Goal: Information Seeking & Learning: Compare options

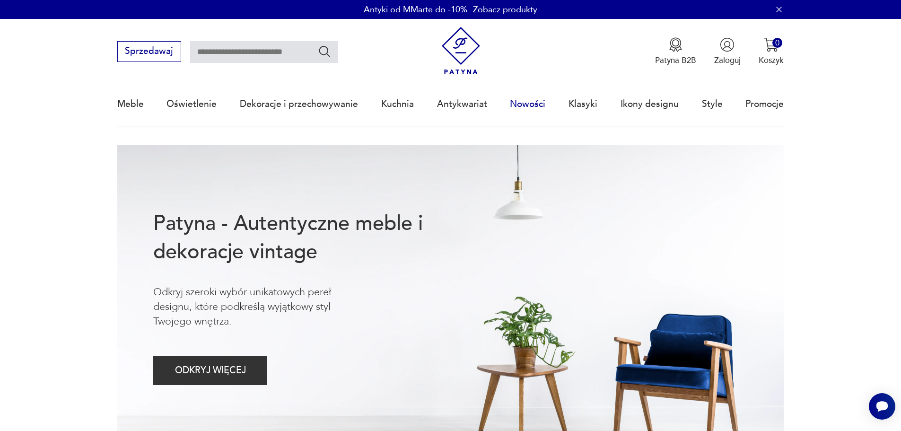
click at [529, 103] on link "Nowości" at bounding box center [527, 104] width 35 height 44
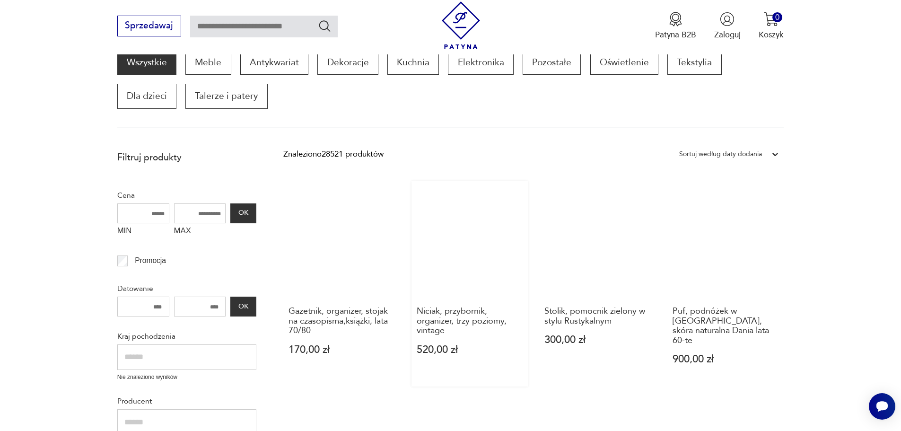
scroll to position [112, 0]
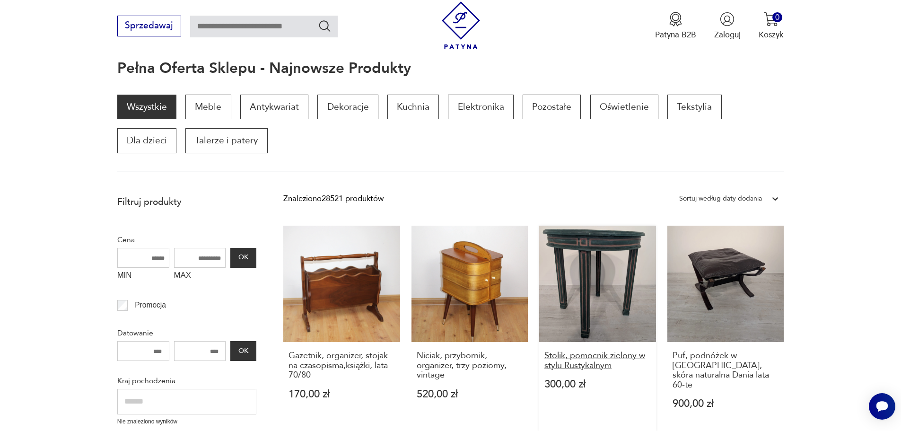
click at [577, 362] on h3 "Stolik, pomocnik zielony w stylu Rustykalnym" at bounding box center [598, 360] width 106 height 19
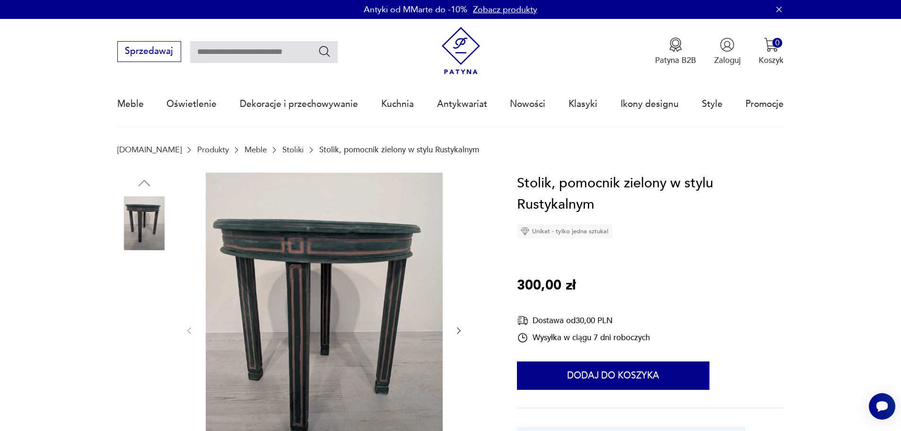
click at [153, 272] on img at bounding box center [144, 283] width 54 height 54
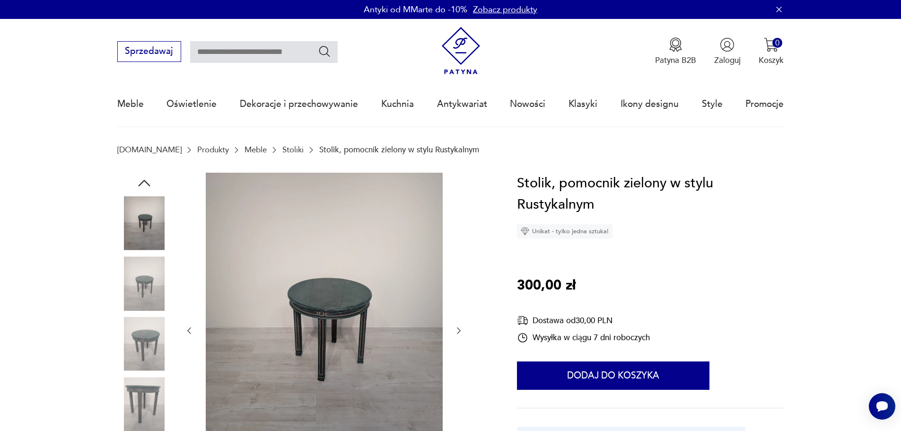
click at [157, 338] on img at bounding box center [144, 344] width 54 height 54
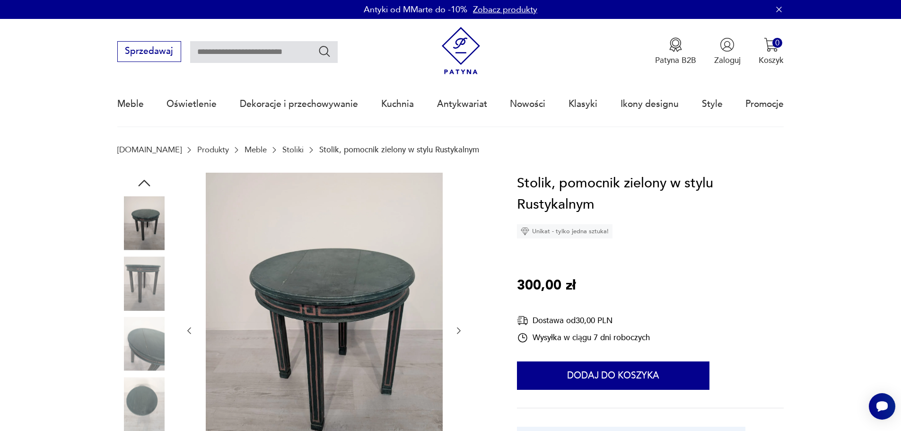
click at [141, 402] on img at bounding box center [144, 404] width 54 height 54
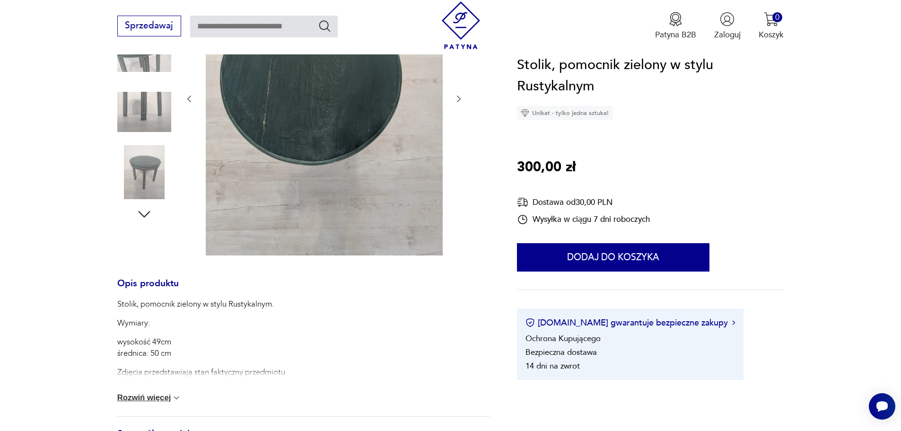
scroll to position [237, 0]
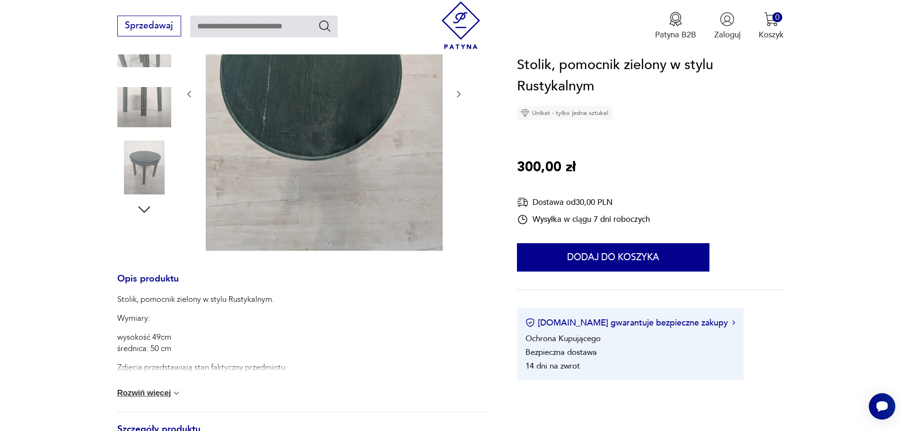
click at [144, 211] on icon "button" at bounding box center [144, 209] width 17 height 17
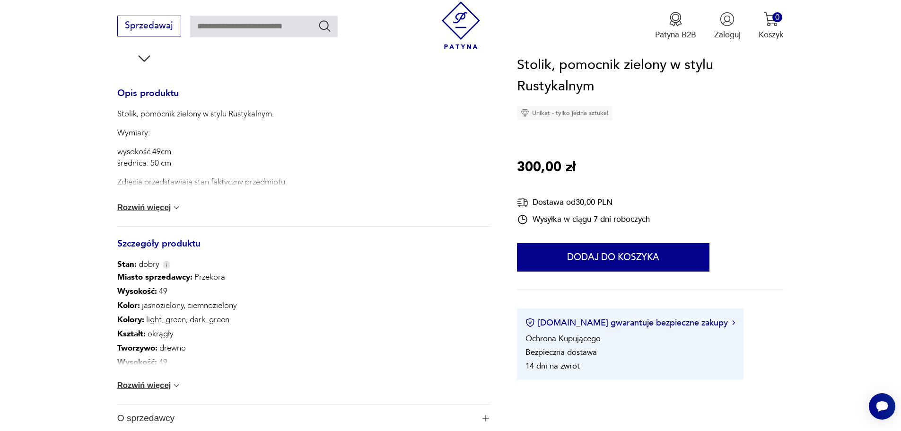
scroll to position [426, 0]
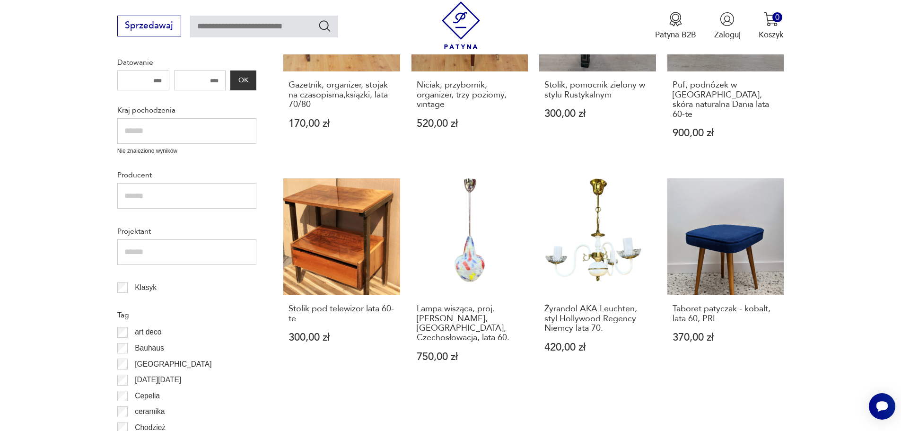
scroll to position [396, 0]
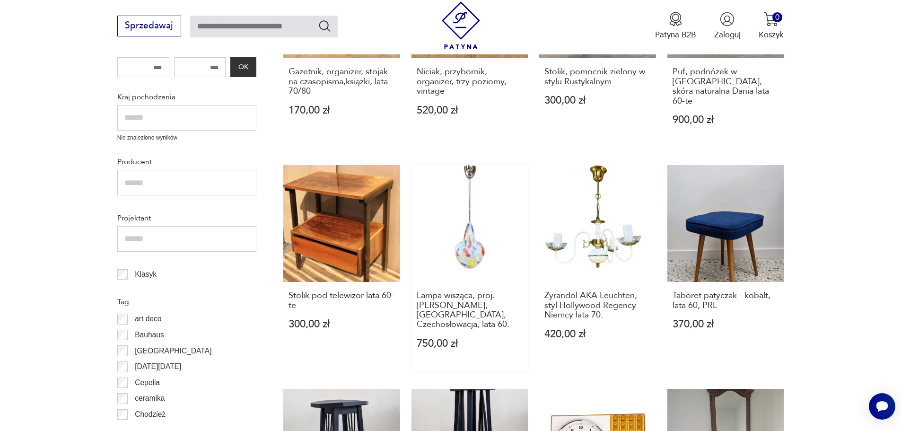
click at [466, 235] on link "Lampa wisząca, proj. [PERSON_NAME], [GEOGRAPHIC_DATA], Czechosłowacja, lata 60.…" at bounding box center [470, 267] width 117 height 205
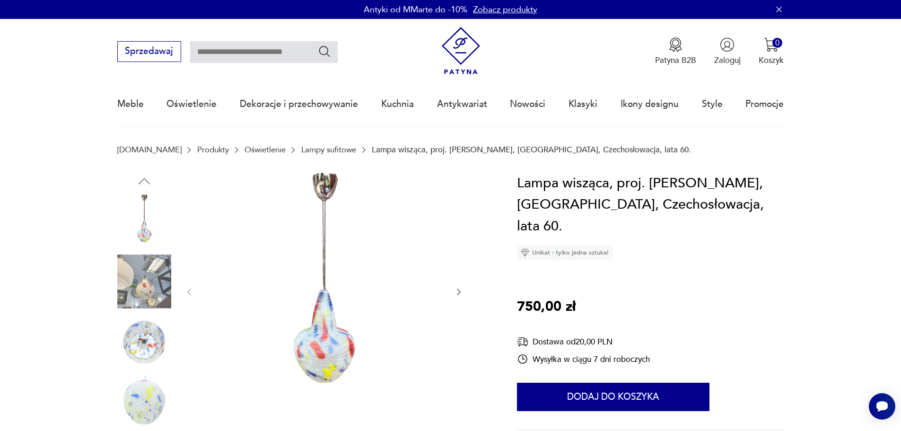
click at [150, 277] on img at bounding box center [144, 282] width 54 height 54
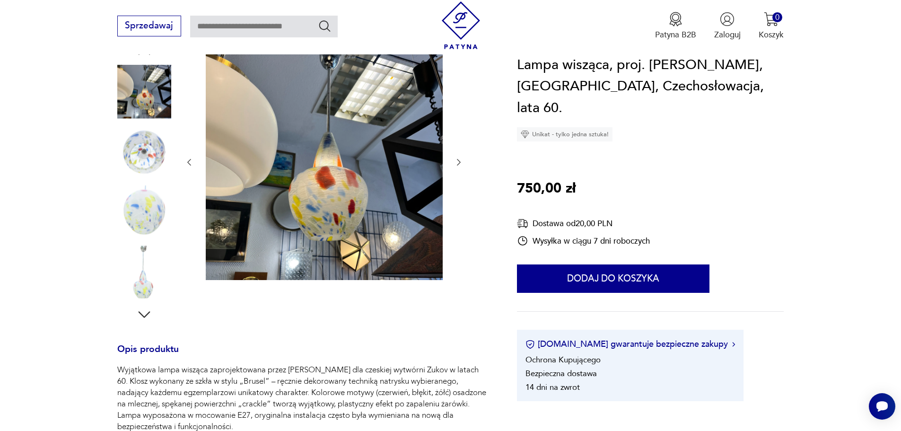
scroll to position [95, 0]
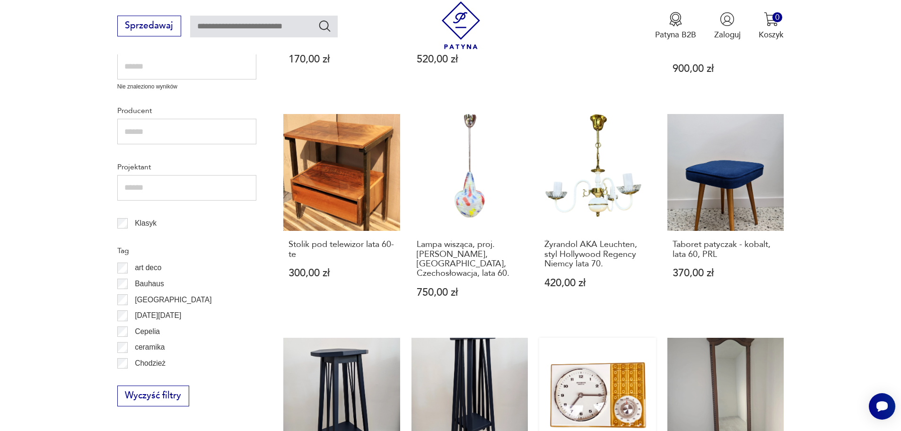
scroll to position [434, 0]
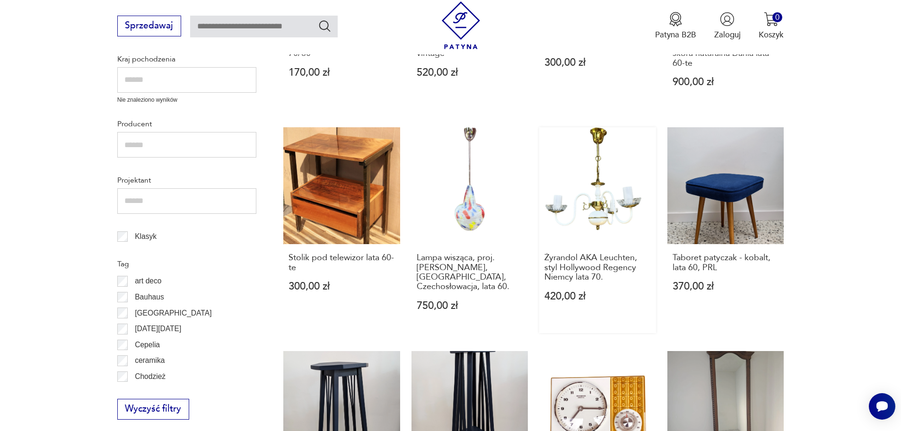
click at [597, 164] on link "Żyrandol AKA Leuchten, styl Hollywood Regency Niemcy lata 70. 420,00 zł" at bounding box center [597, 229] width 117 height 205
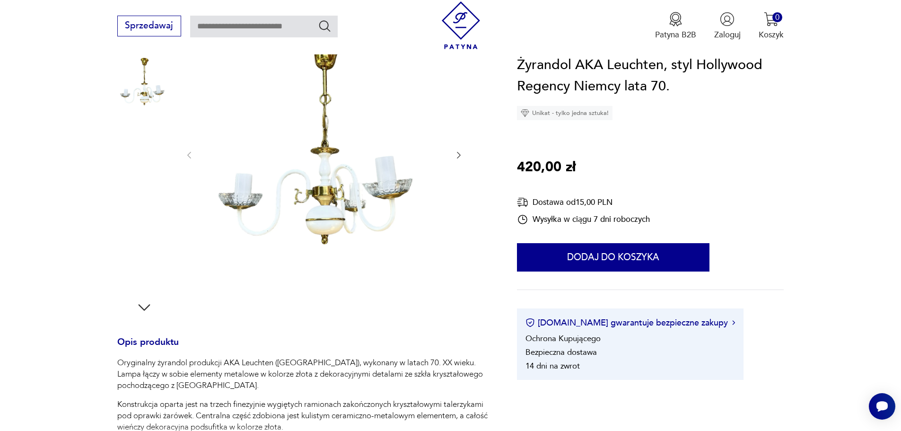
scroll to position [142, 0]
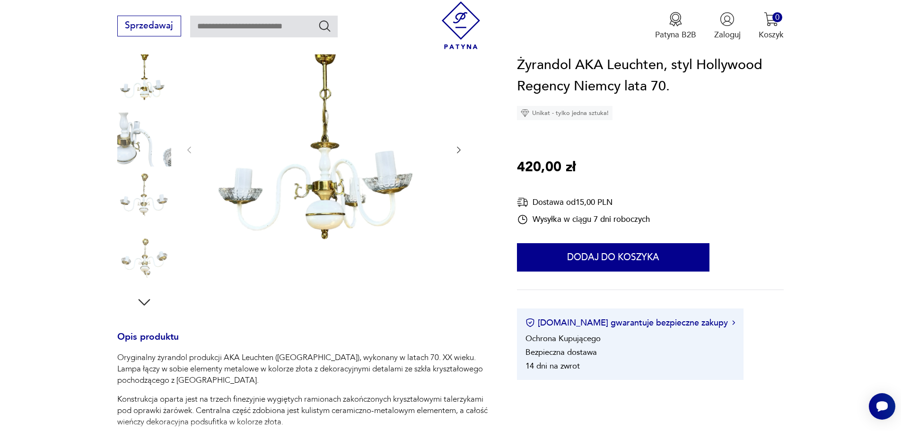
click at [151, 256] on img at bounding box center [144, 260] width 54 height 54
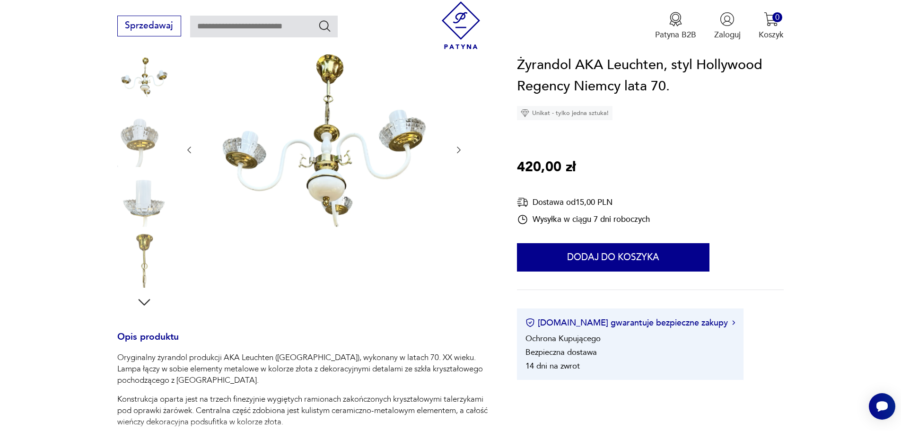
click at [139, 259] on img at bounding box center [144, 260] width 54 height 54
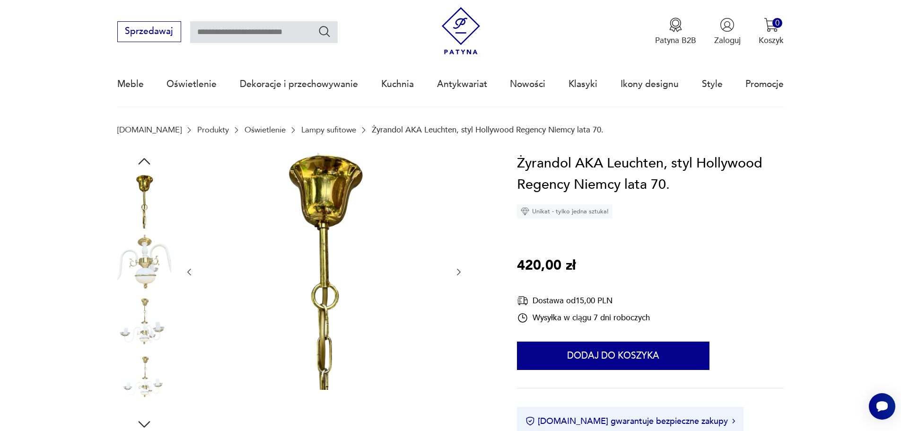
scroll to position [0, 0]
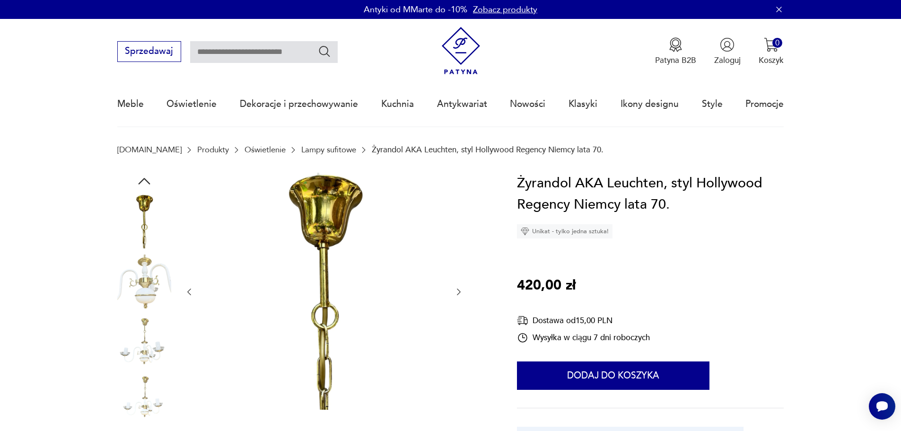
click at [149, 277] on img at bounding box center [144, 282] width 54 height 54
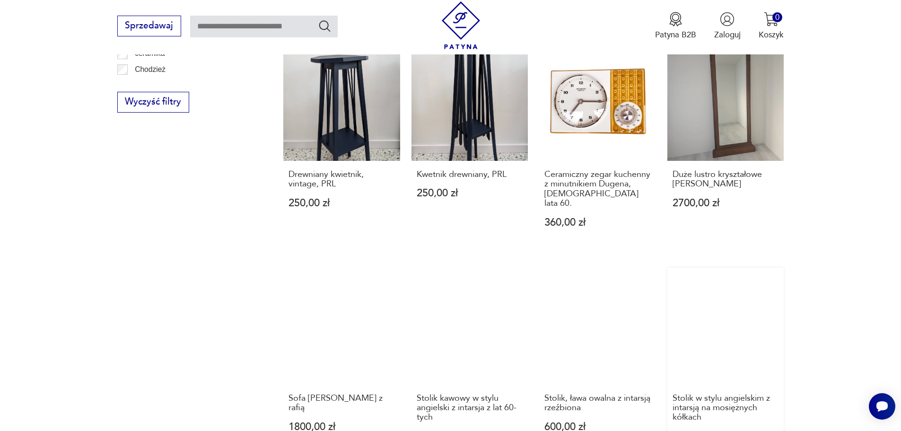
scroll to position [765, 0]
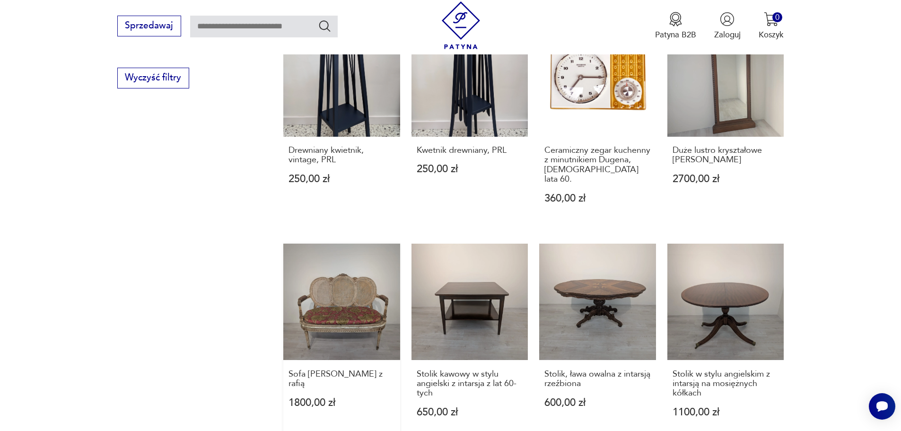
click at [355, 273] on link "Sofa [PERSON_NAME] z rafią 1800,00 zł" at bounding box center [341, 342] width 117 height 196
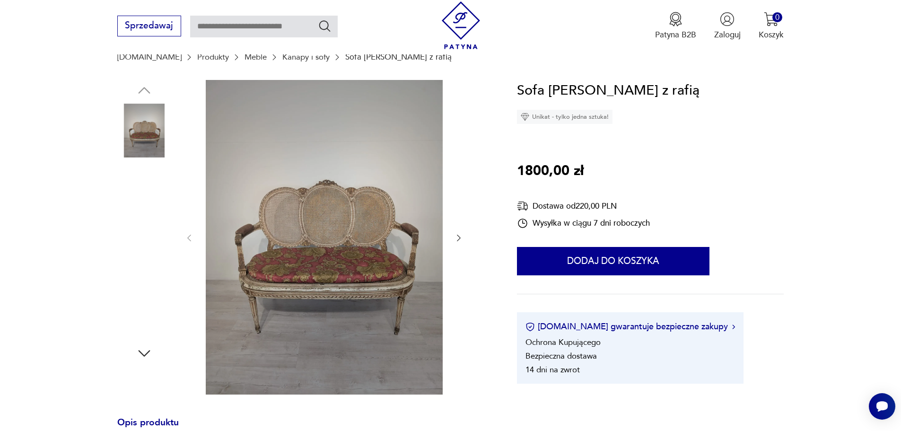
scroll to position [142, 0]
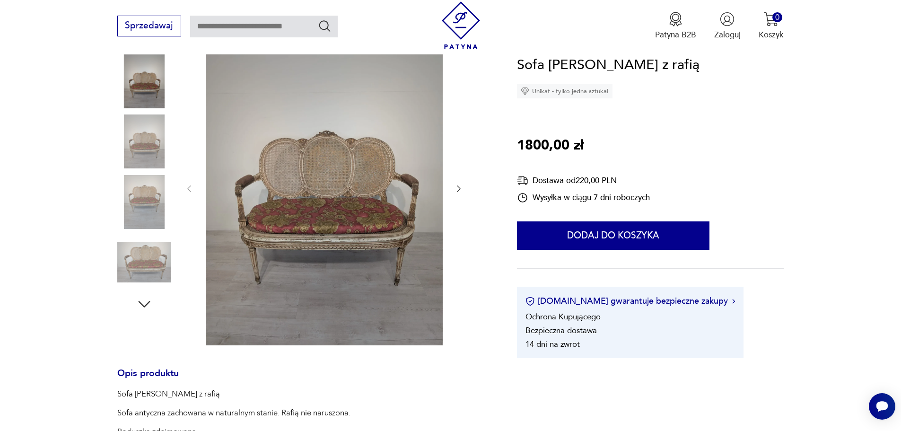
click at [462, 186] on icon "button" at bounding box center [458, 188] width 9 height 9
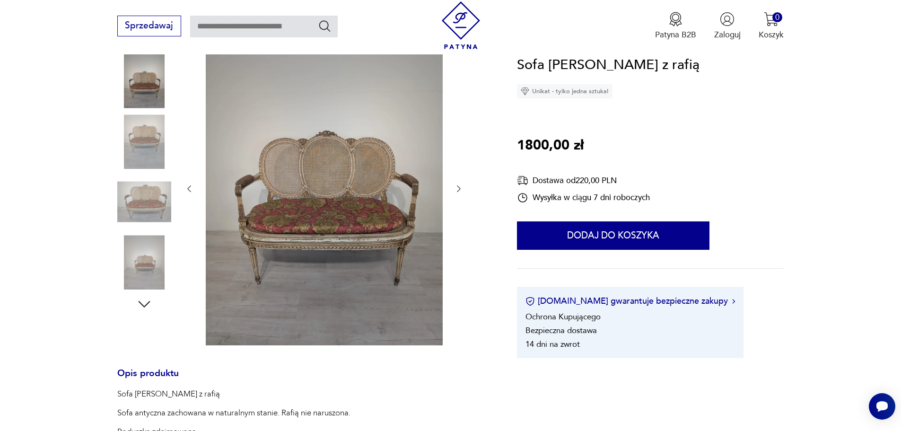
click at [461, 187] on icon "button" at bounding box center [458, 188] width 9 height 9
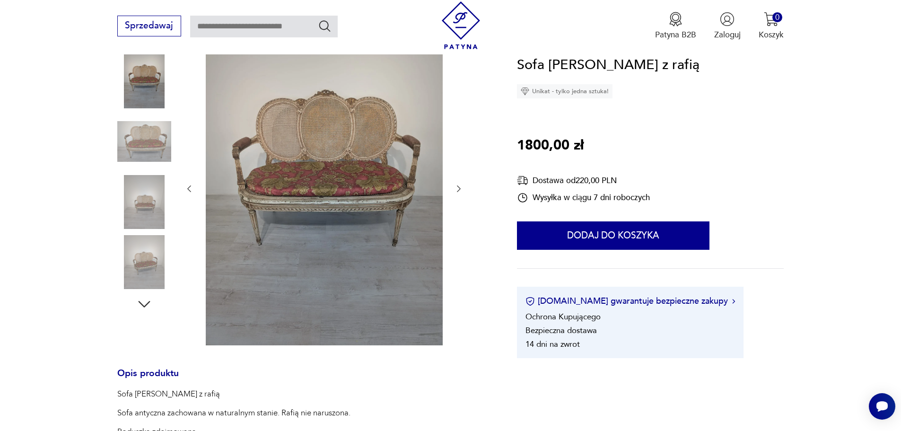
click at [461, 187] on icon "button" at bounding box center [458, 188] width 9 height 9
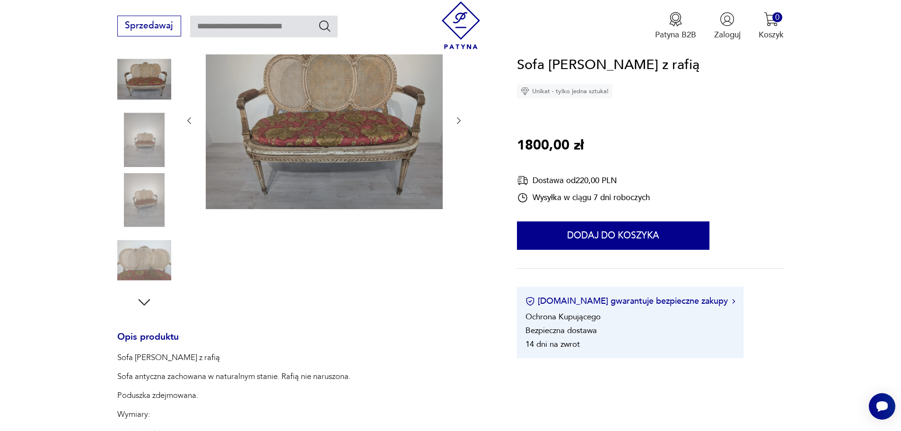
click at [458, 115] on button "button" at bounding box center [458, 120] width 9 height 11
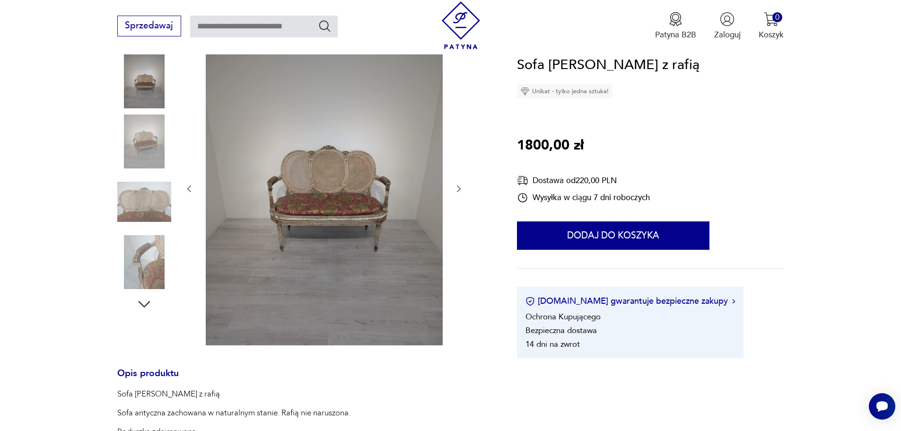
click at [458, 184] on icon "button" at bounding box center [458, 188] width 9 height 9
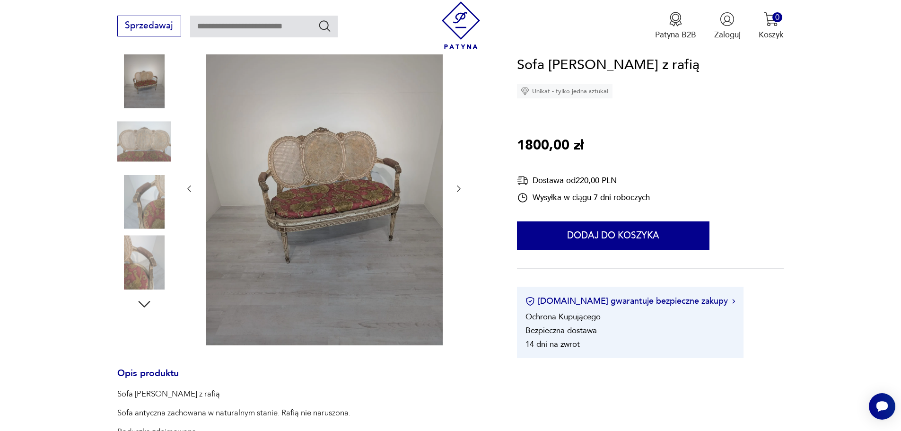
click at [458, 184] on icon "button" at bounding box center [458, 188] width 9 height 9
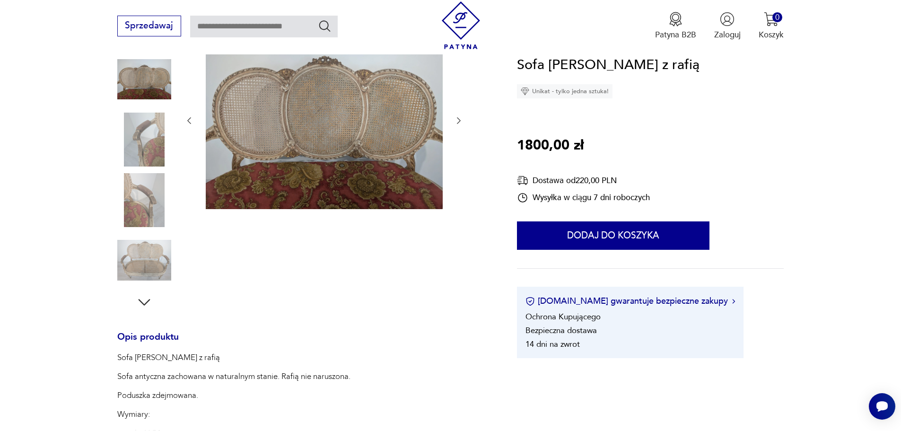
click at [458, 118] on icon "button" at bounding box center [459, 120] width 4 height 7
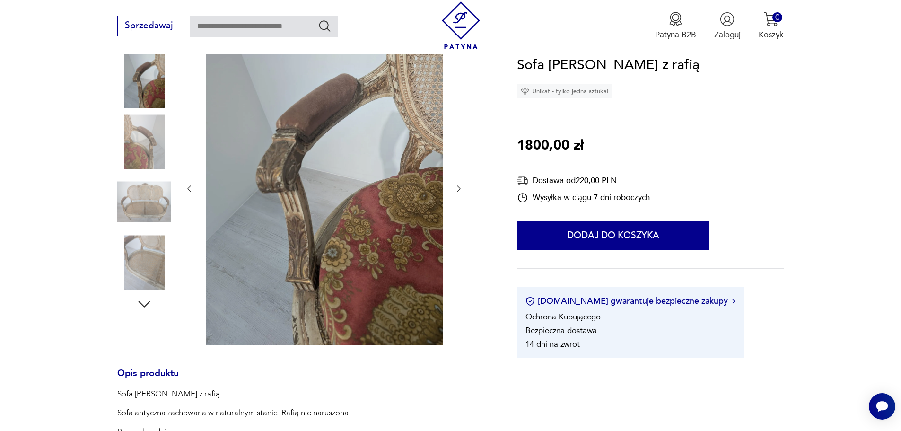
click at [459, 185] on icon "button" at bounding box center [458, 188] width 9 height 9
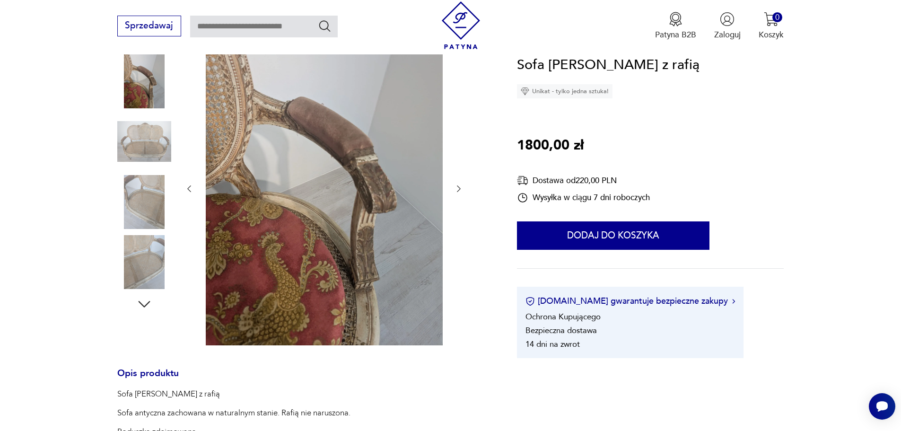
click at [459, 185] on icon "button" at bounding box center [458, 188] width 9 height 9
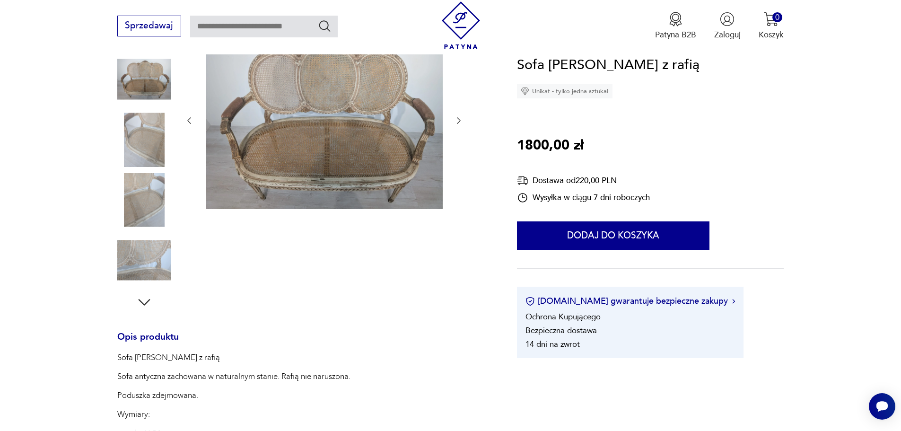
click at [459, 185] on div at bounding box center [324, 121] width 279 height 180
click at [455, 119] on icon "button" at bounding box center [458, 120] width 9 height 9
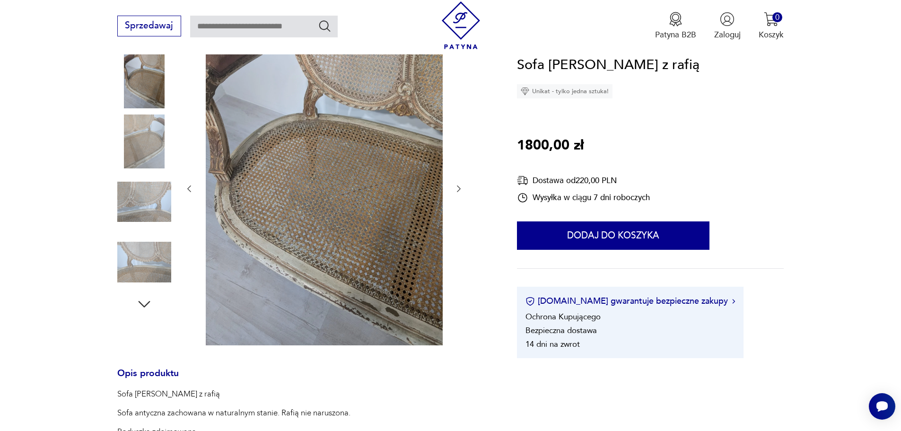
click at [458, 184] on icon "button" at bounding box center [458, 188] width 9 height 9
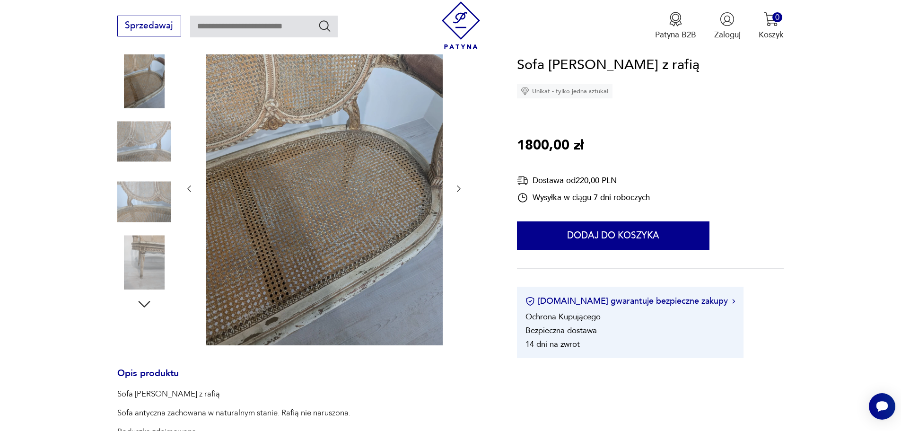
click at [458, 184] on icon "button" at bounding box center [458, 188] width 9 height 9
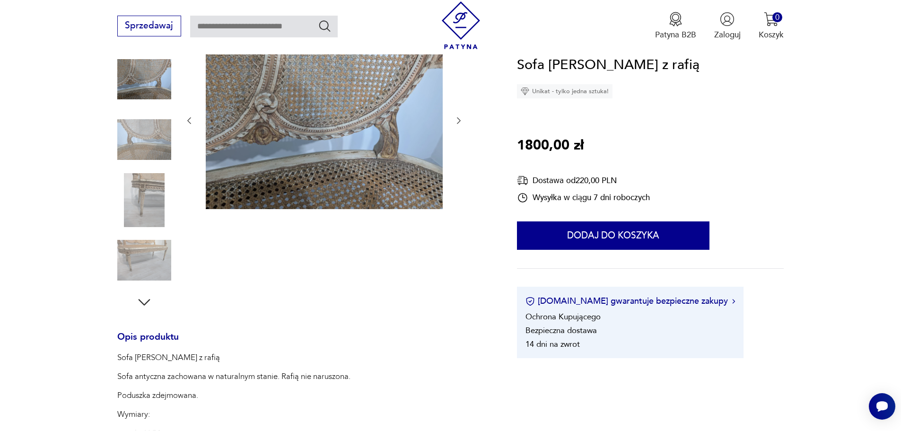
click at [456, 116] on icon "button" at bounding box center [458, 120] width 9 height 9
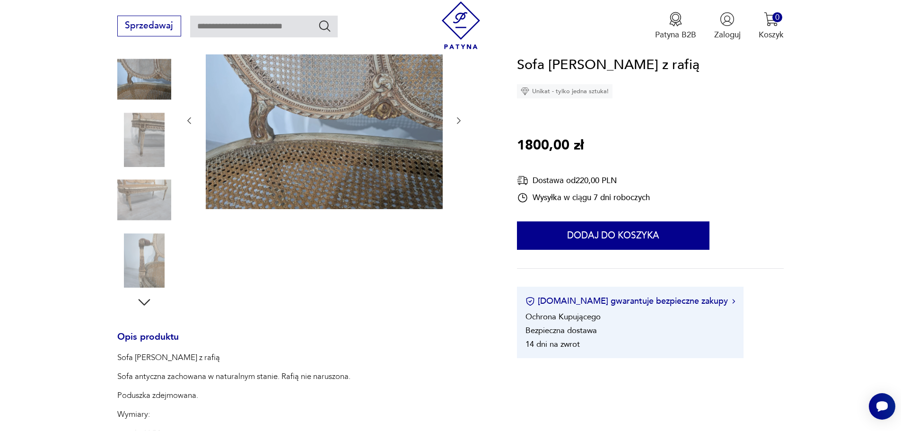
click at [456, 116] on icon "button" at bounding box center [458, 120] width 9 height 9
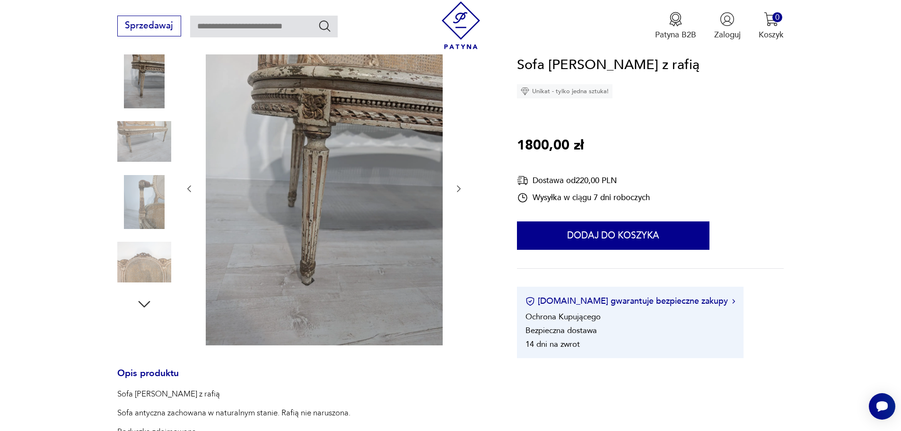
click at [458, 184] on icon "button" at bounding box center [458, 188] width 9 height 9
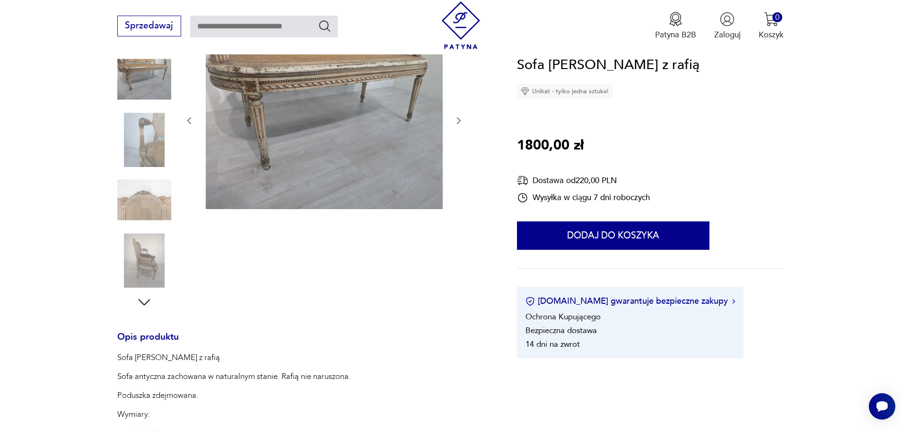
click at [460, 116] on icon "button" at bounding box center [458, 120] width 9 height 9
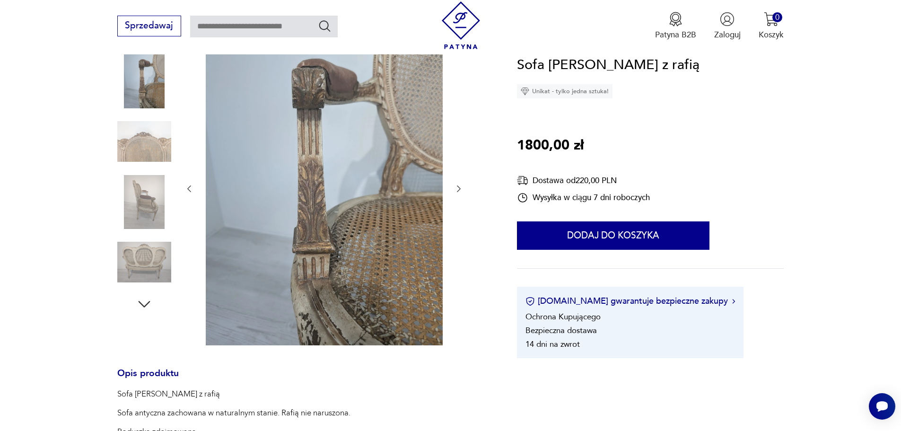
click at [460, 116] on div at bounding box center [324, 189] width 279 height 317
click at [459, 189] on icon "button" at bounding box center [458, 188] width 9 height 9
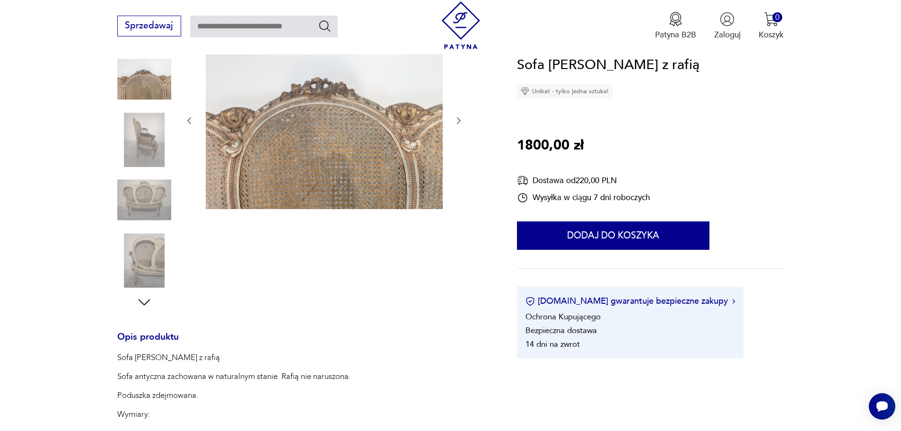
click at [458, 119] on icon "button" at bounding box center [458, 120] width 9 height 9
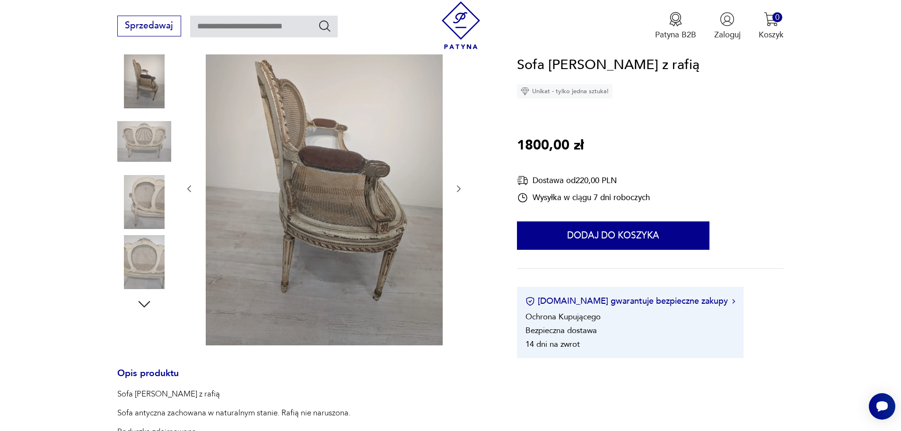
click at [459, 185] on icon "button" at bounding box center [458, 188] width 9 height 9
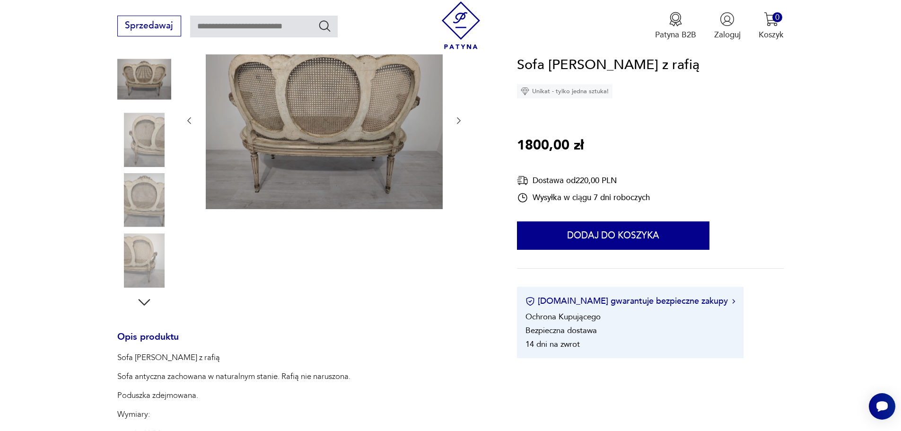
click at [462, 116] on icon "button" at bounding box center [458, 120] width 9 height 9
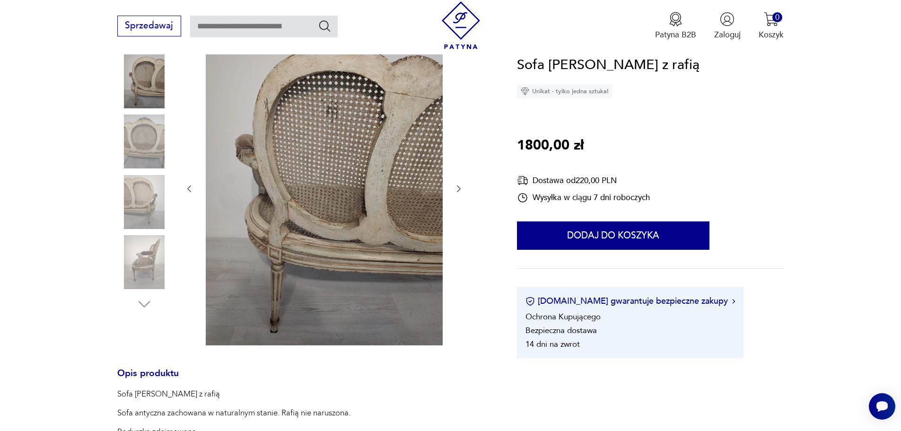
click at [457, 187] on icon "button" at bounding box center [458, 188] width 9 height 9
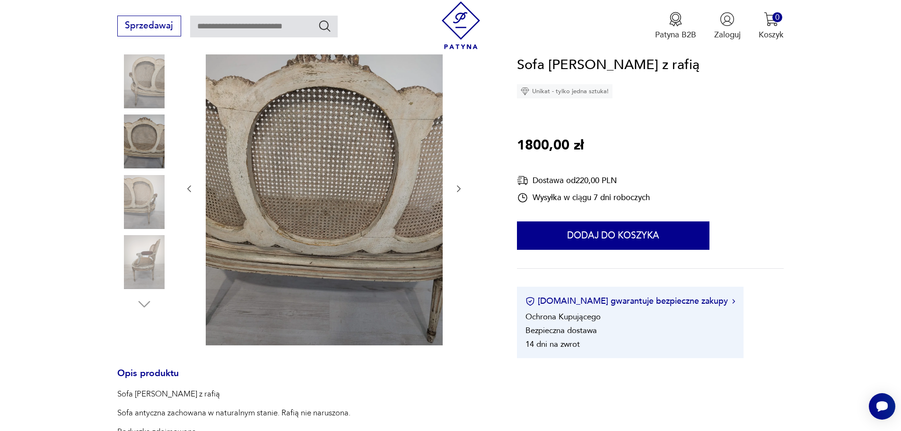
click at [457, 187] on icon "button" at bounding box center [458, 188] width 9 height 9
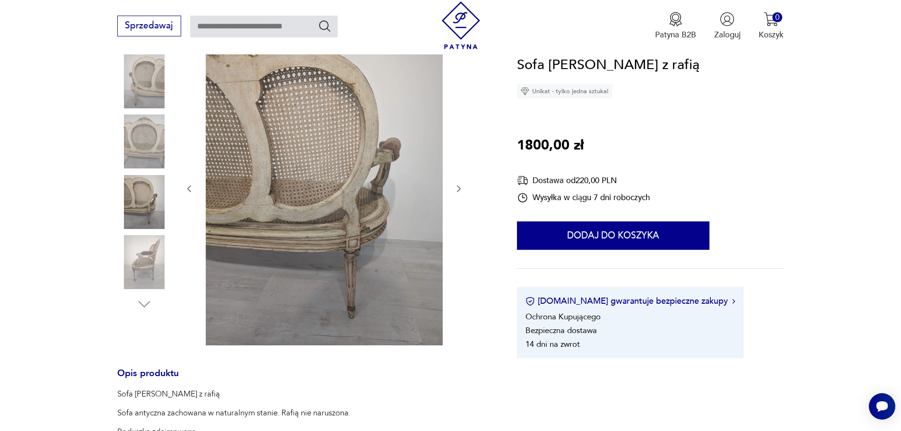
click at [457, 187] on icon "button" at bounding box center [458, 188] width 9 height 9
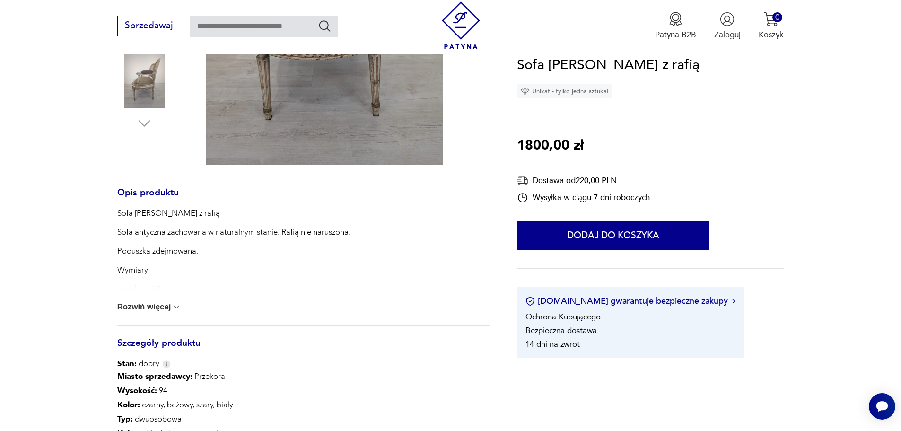
scroll to position [331, 0]
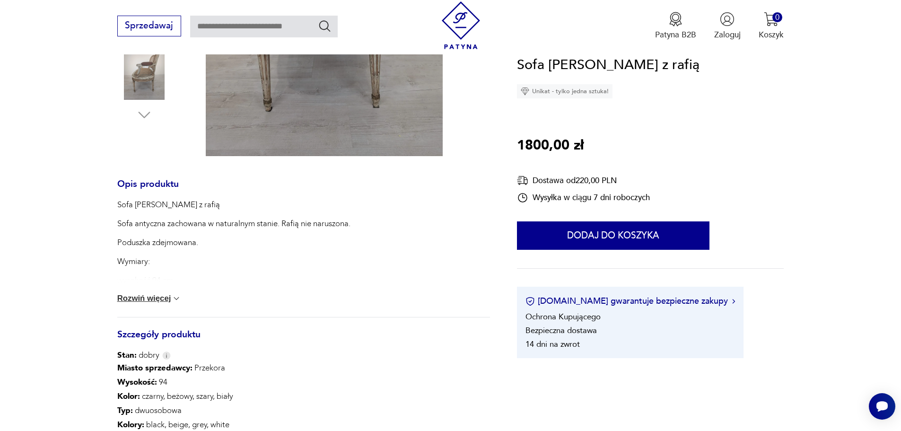
click at [163, 297] on button "Rozwiń więcej" at bounding box center [149, 298] width 64 height 9
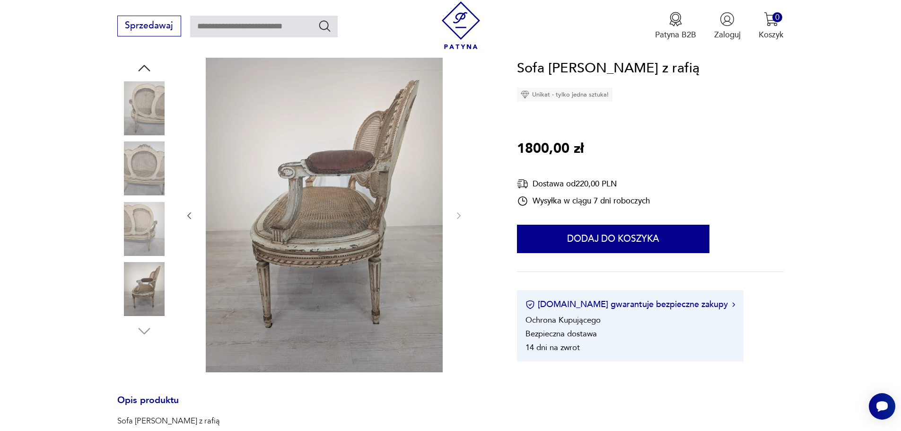
scroll to position [95, 0]
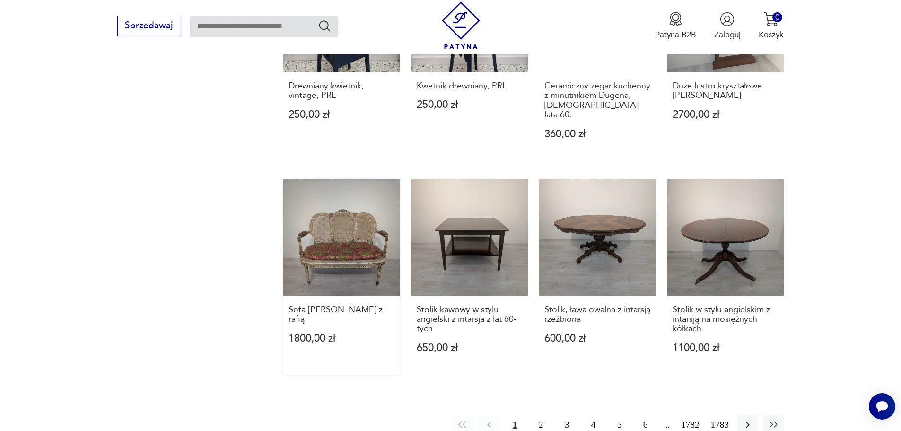
scroll to position [860, 0]
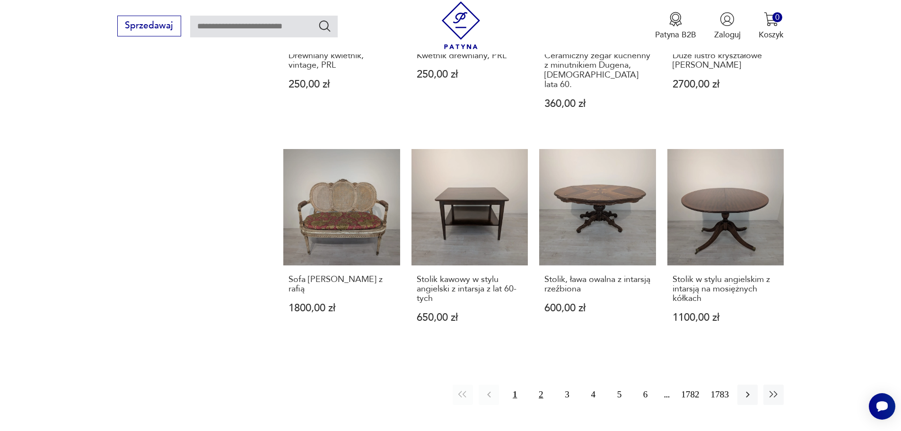
click at [542, 385] on button "2" at bounding box center [541, 395] width 20 height 20
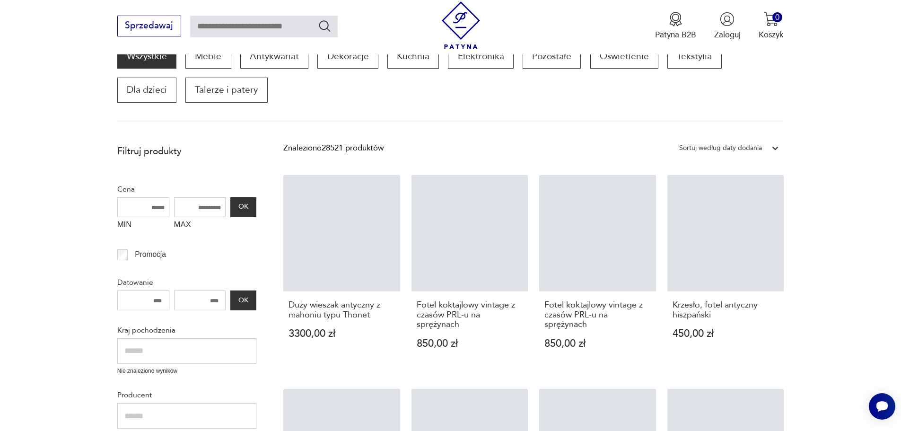
scroll to position [160, 0]
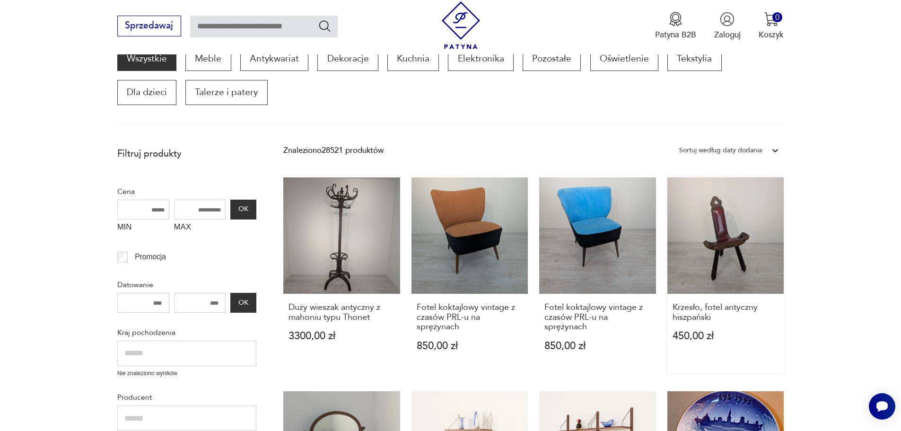
click at [724, 240] on link "Krzesło, fotel antyczny hiszpański 450,00 zł" at bounding box center [726, 275] width 117 height 196
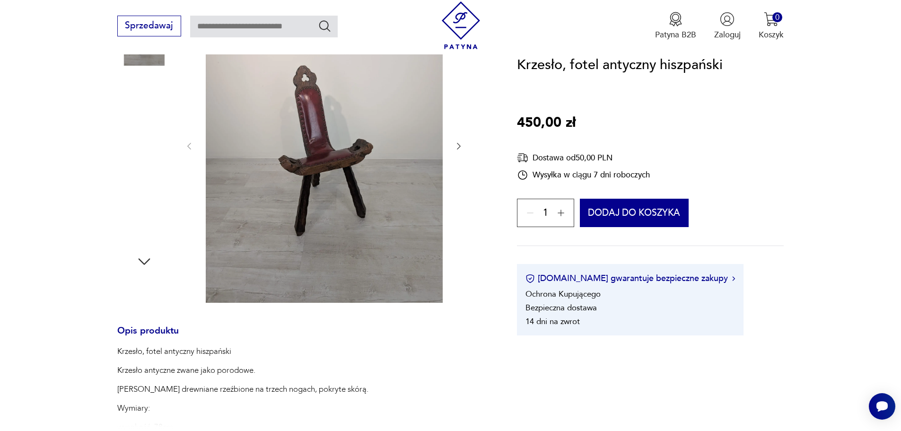
scroll to position [189, 0]
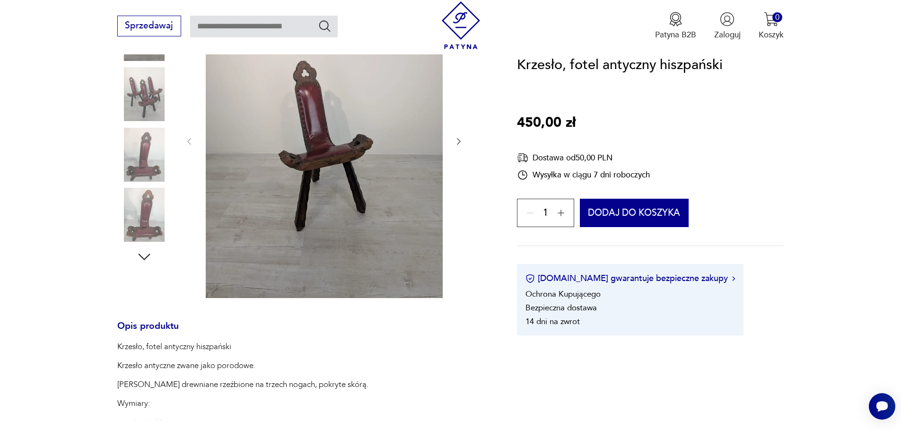
click at [150, 220] on img at bounding box center [144, 215] width 54 height 54
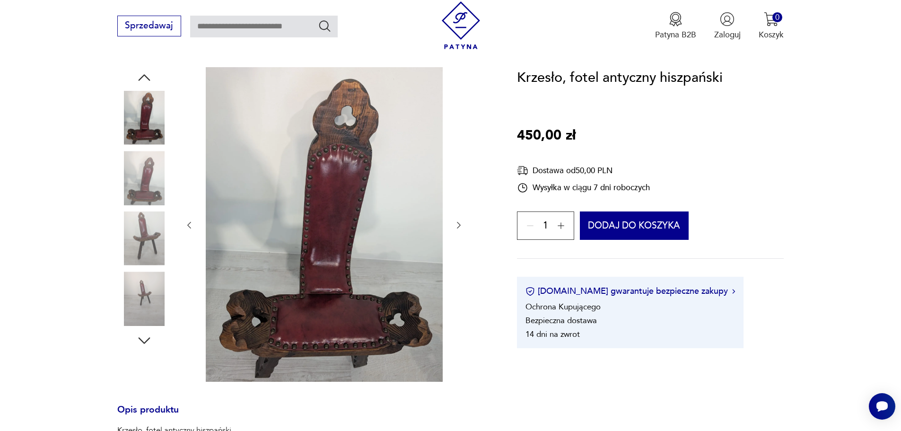
scroll to position [95, 0]
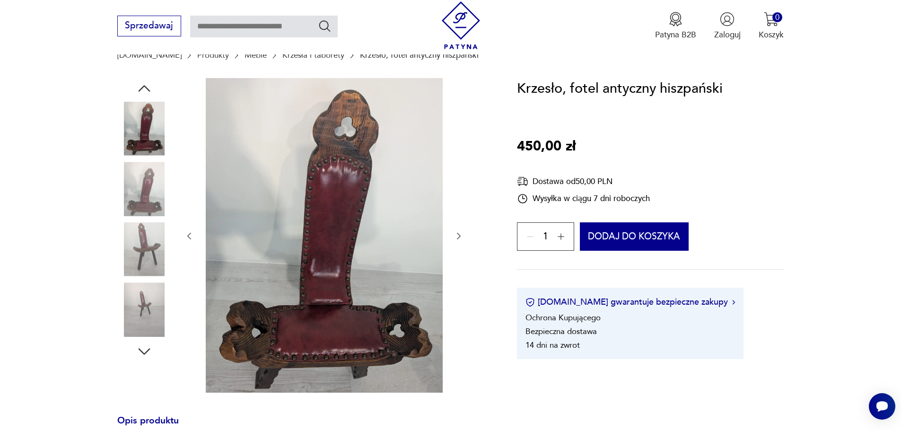
click at [143, 243] on img at bounding box center [144, 249] width 54 height 54
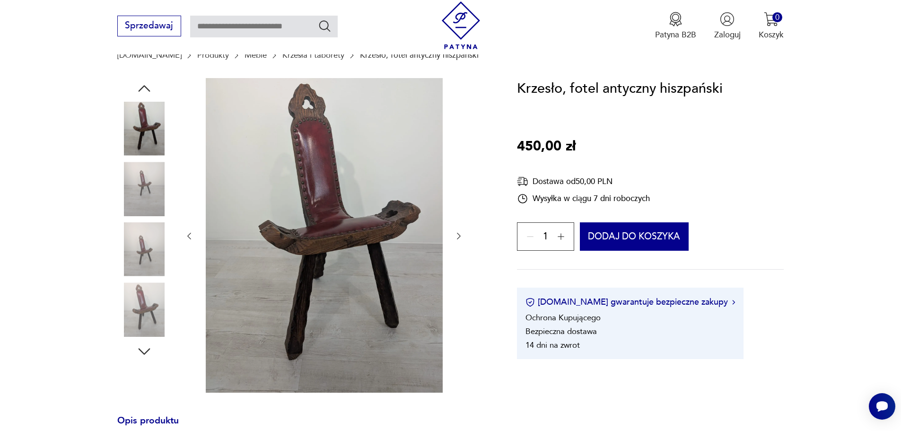
click at [141, 306] on img at bounding box center [144, 309] width 54 height 54
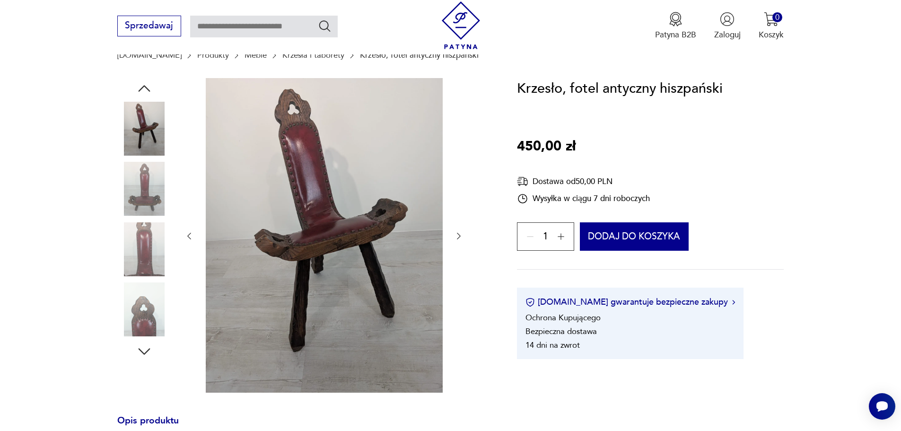
click at [141, 320] on img at bounding box center [144, 309] width 54 height 54
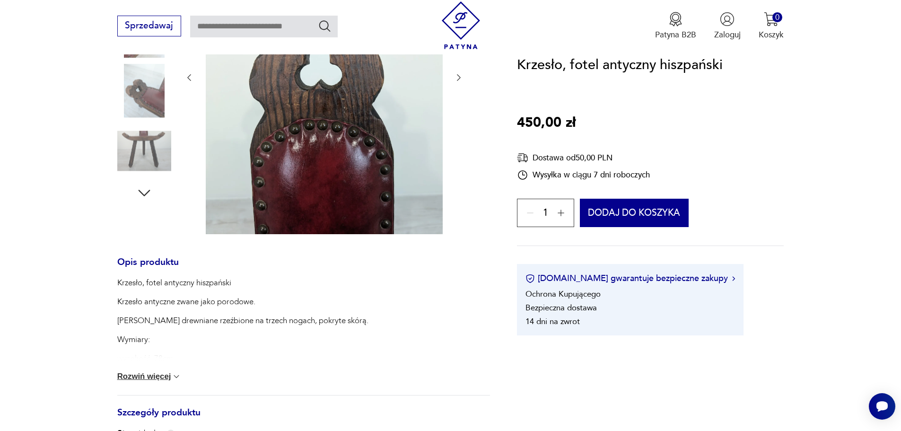
scroll to position [284, 0]
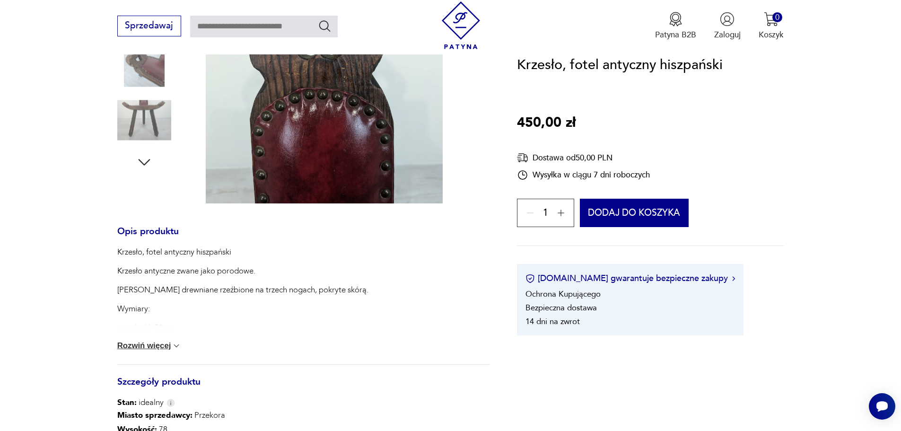
click at [152, 341] on div "Krzesło, fotel antyczny [DEMOGRAPHIC_DATA] Krzesło antyczne zwane jako porodowe…" at bounding box center [303, 306] width 373 height 118
click at [160, 344] on button "Rozwiń więcej" at bounding box center [149, 345] width 64 height 9
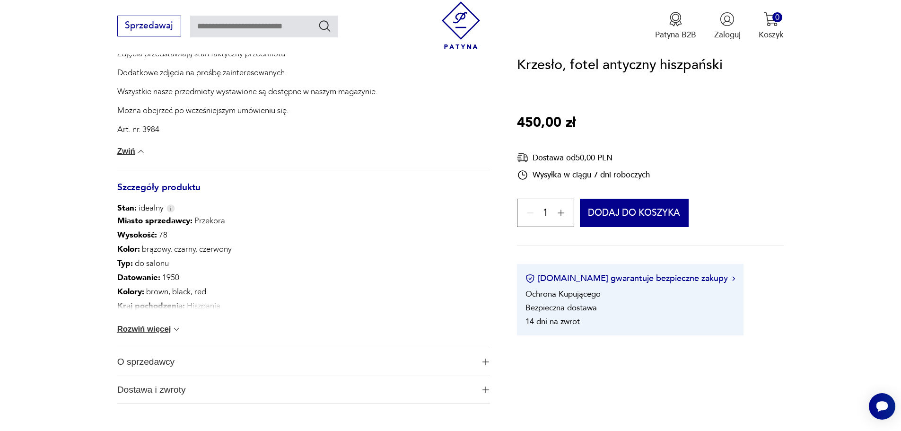
scroll to position [662, 0]
click at [164, 326] on button "Rozwiń więcej" at bounding box center [149, 326] width 64 height 9
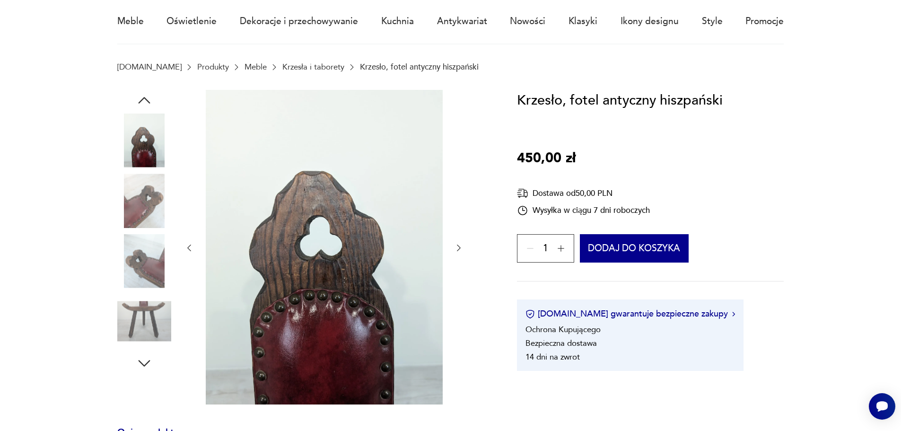
scroll to position [47, 0]
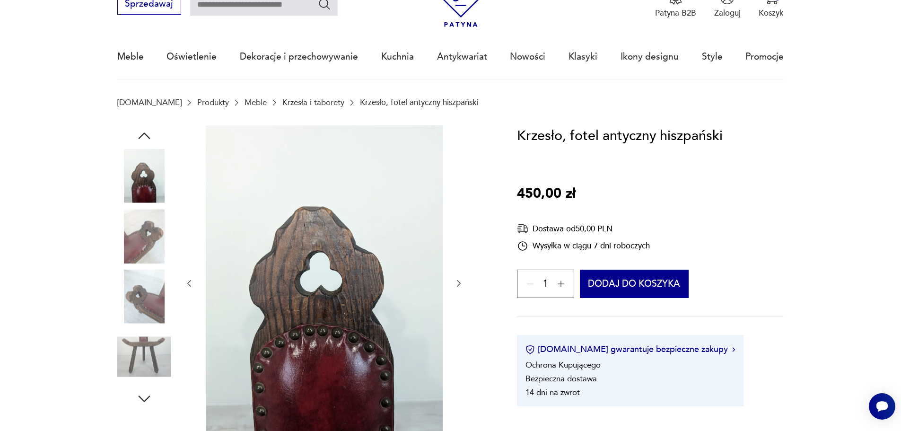
click at [151, 349] on img at bounding box center [144, 357] width 54 height 54
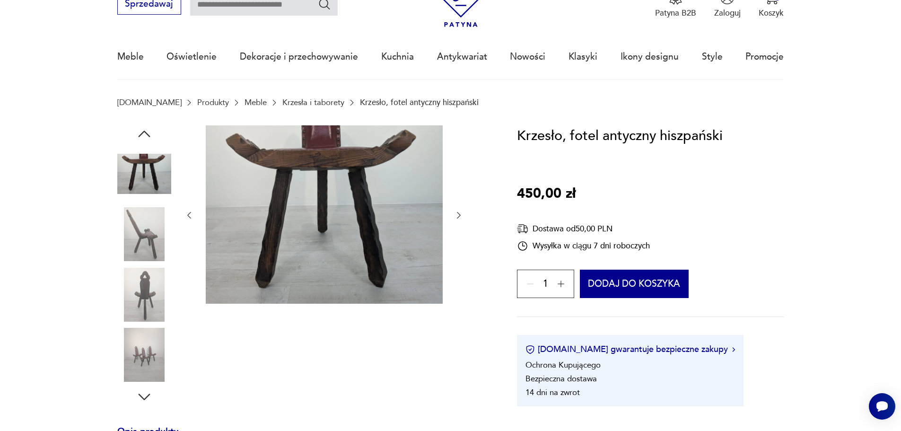
click at [143, 395] on icon "button" at bounding box center [144, 396] width 17 height 17
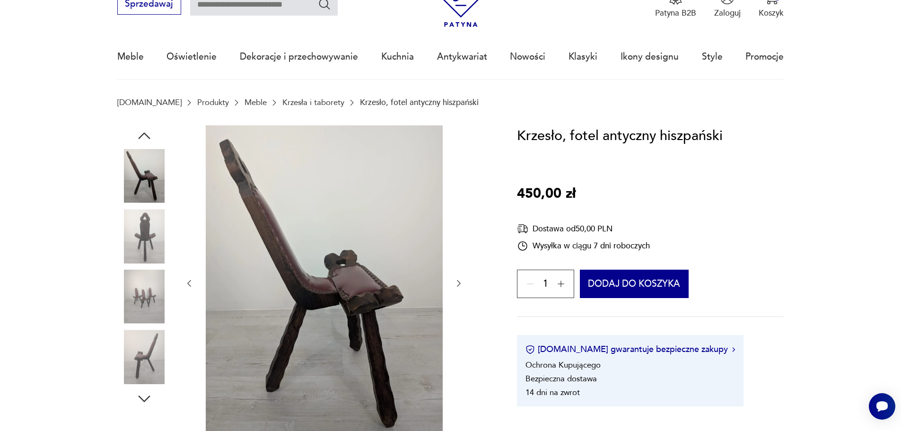
click at [145, 397] on icon "button" at bounding box center [144, 398] width 17 height 17
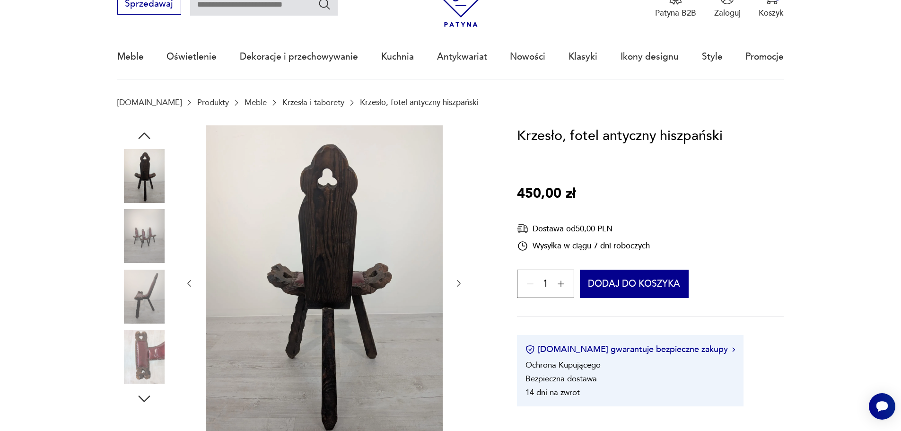
click at [143, 347] on img at bounding box center [144, 357] width 54 height 54
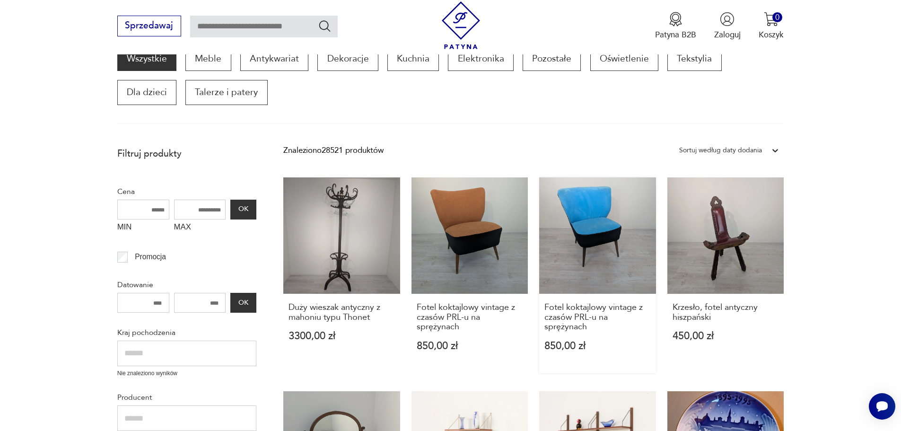
scroll to position [350, 0]
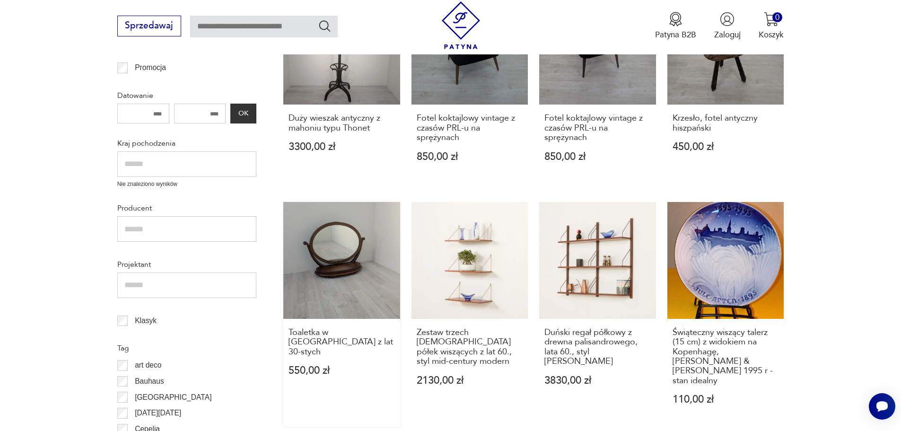
click at [335, 264] on link "Toaletka w [GEOGRAPHIC_DATA] z lat 30-stych 550,00 zł" at bounding box center [341, 314] width 117 height 225
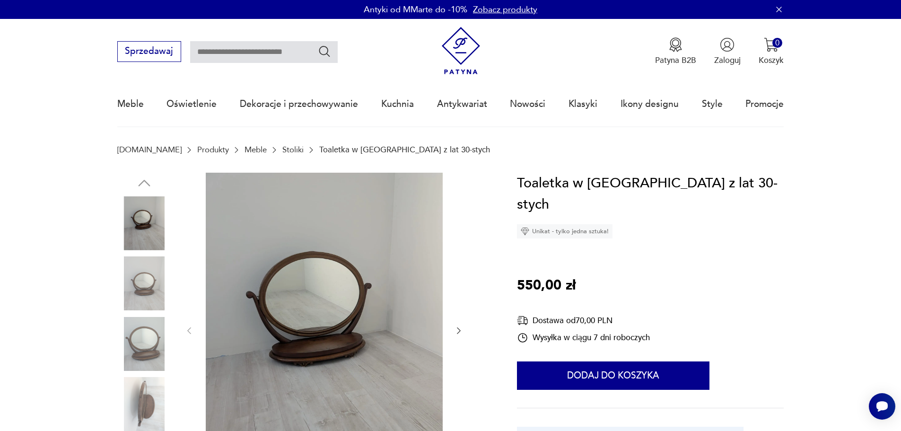
click at [142, 285] on img at bounding box center [144, 283] width 54 height 54
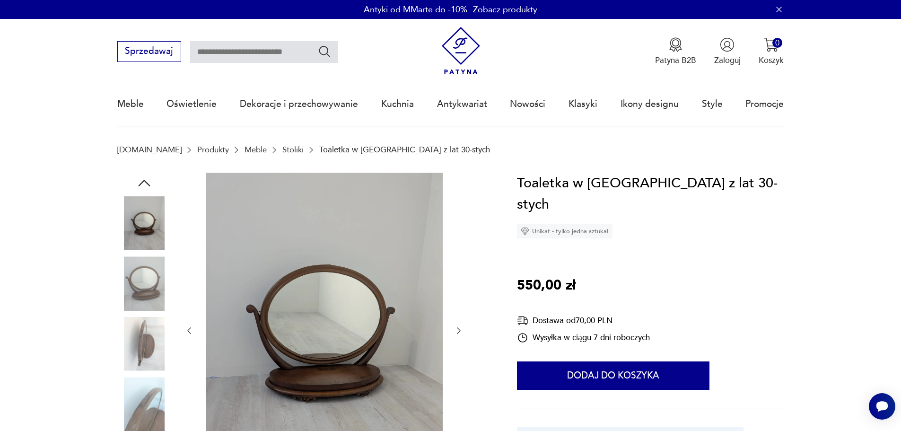
click at [141, 349] on img at bounding box center [144, 344] width 54 height 54
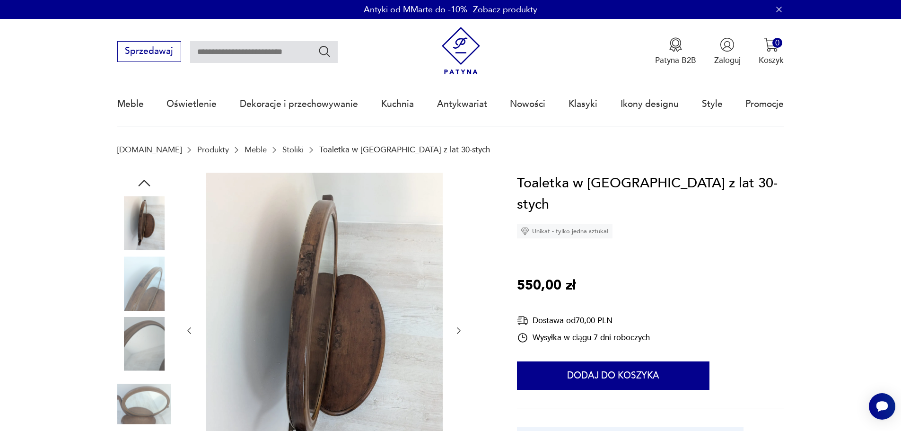
scroll to position [47, 0]
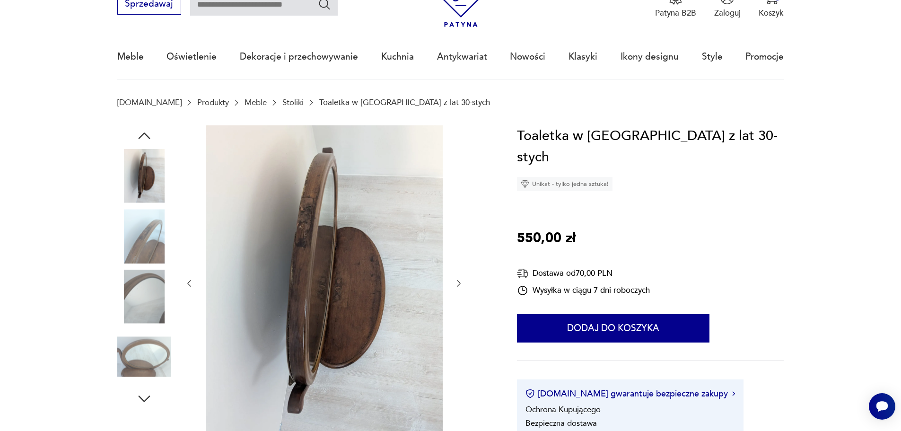
click at [138, 371] on img at bounding box center [144, 357] width 54 height 54
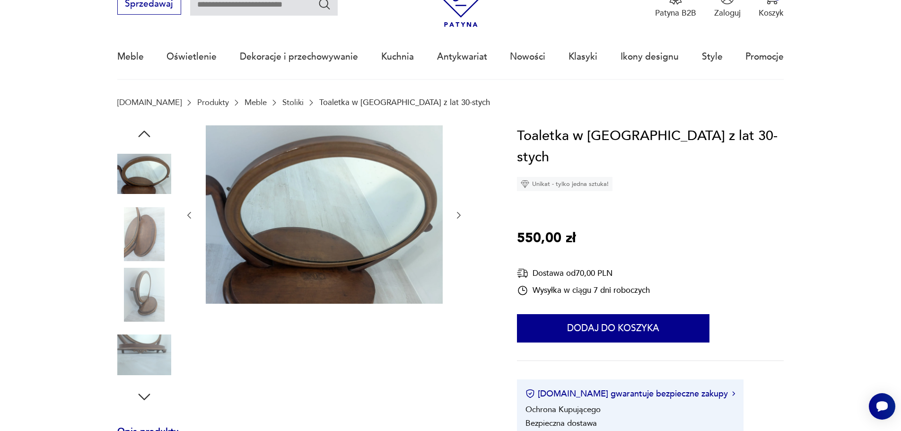
click at [144, 342] on img at bounding box center [144, 355] width 54 height 54
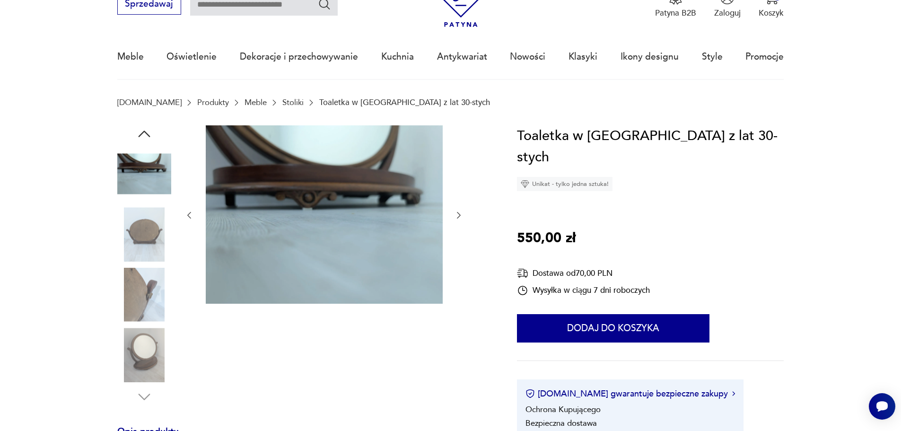
click at [144, 369] on img at bounding box center [144, 355] width 54 height 54
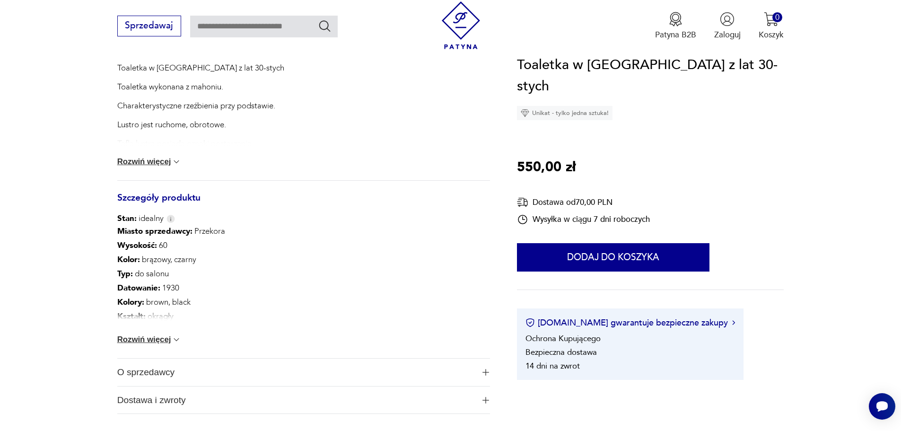
scroll to position [520, 0]
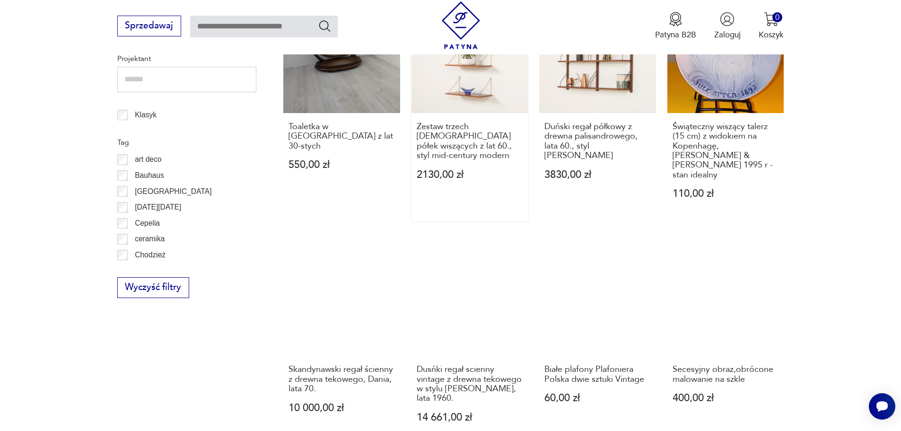
scroll to position [586, 0]
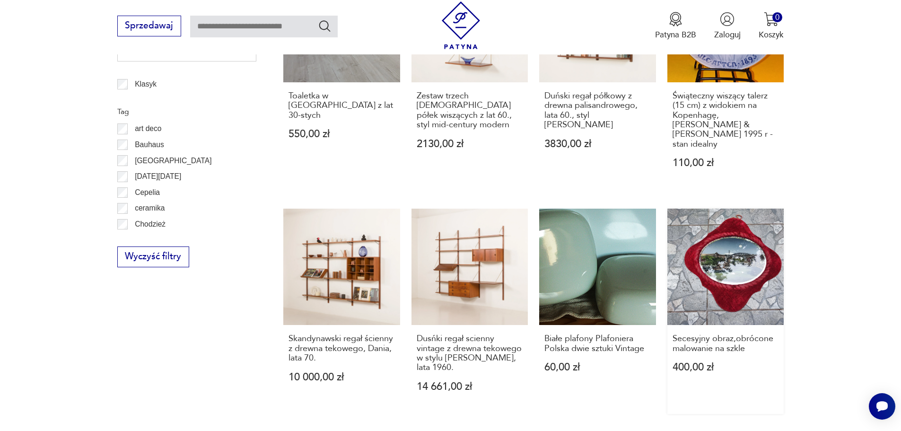
click at [728, 259] on link "Secesyjny obraz,obrócone malowanie na szkle 400,00 zł" at bounding box center [726, 311] width 117 height 205
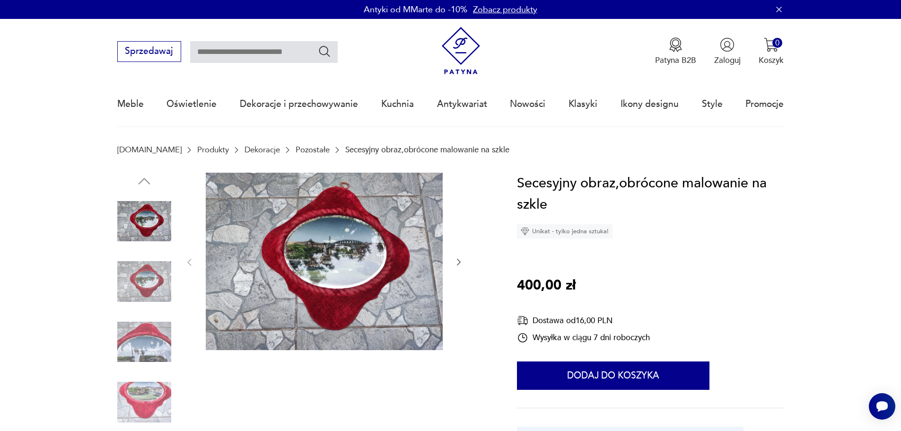
click at [458, 258] on icon "button" at bounding box center [458, 261] width 9 height 9
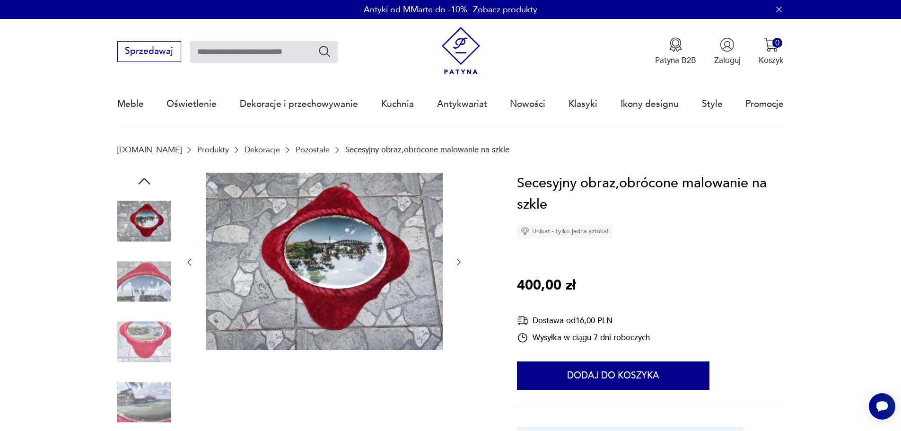
click at [458, 258] on icon "button" at bounding box center [458, 261] width 9 height 9
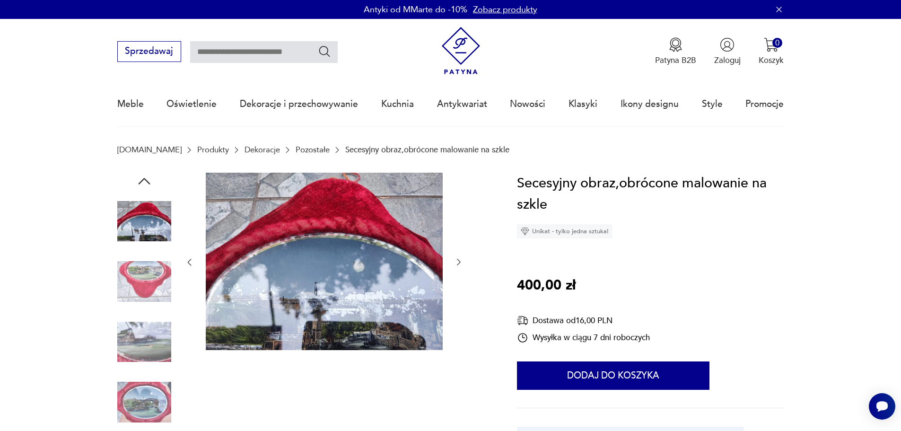
click at [456, 261] on icon "button" at bounding box center [458, 261] width 9 height 9
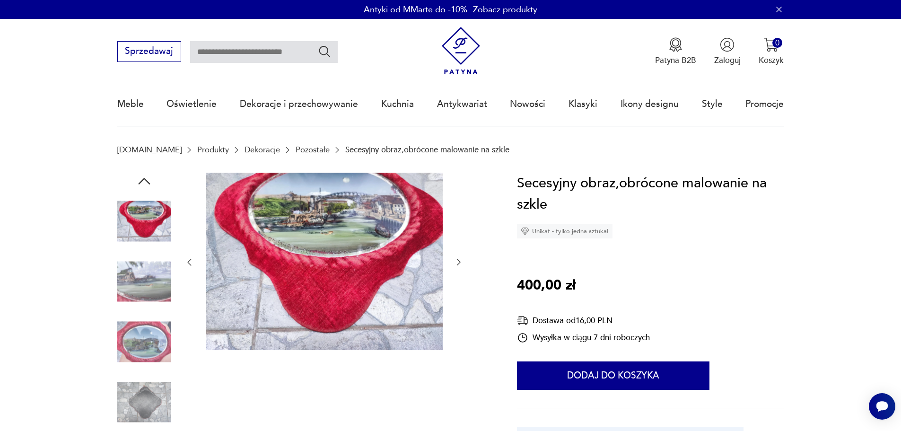
click at [456, 261] on icon "button" at bounding box center [458, 261] width 9 height 9
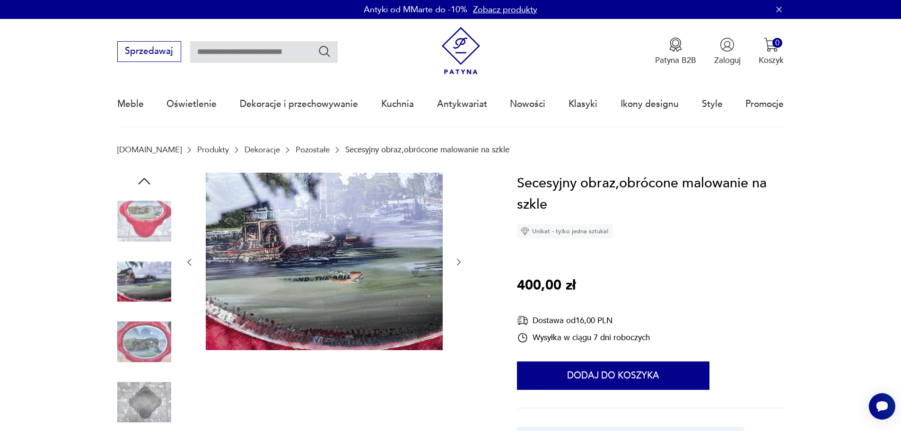
click at [456, 261] on icon "button" at bounding box center [458, 261] width 9 height 9
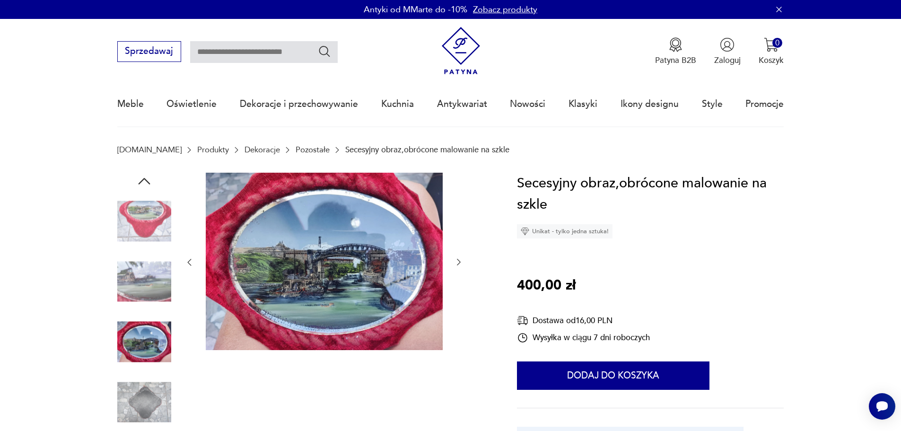
click at [456, 261] on icon "button" at bounding box center [458, 261] width 9 height 9
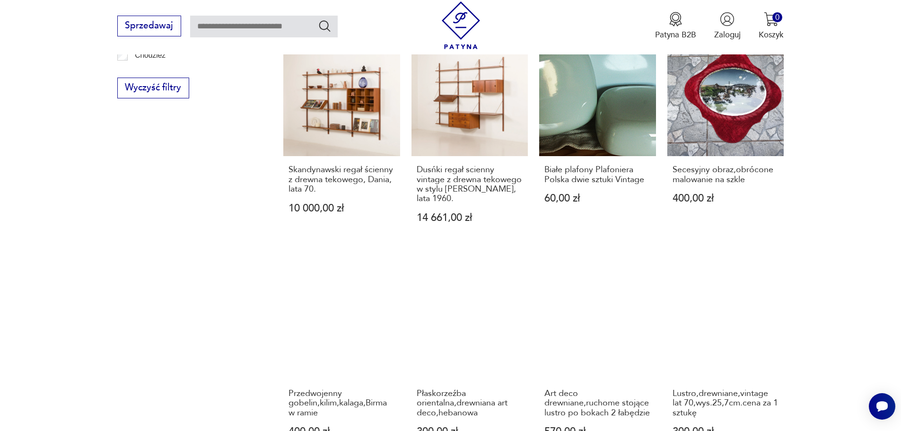
scroll to position [776, 0]
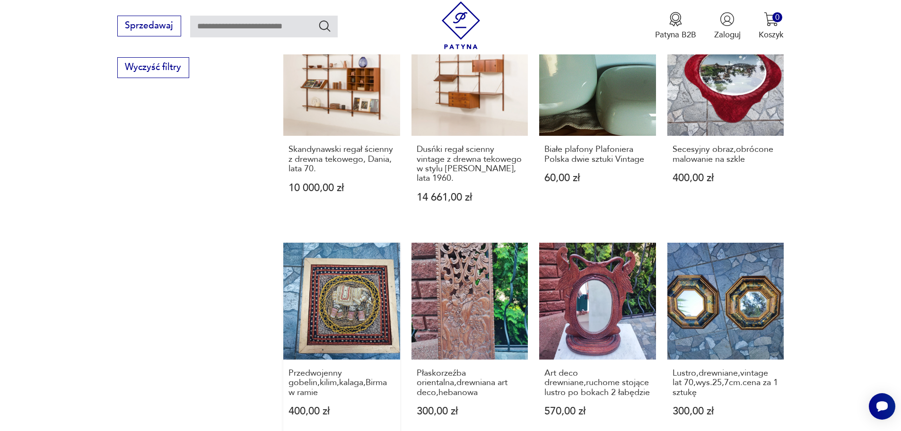
click at [340, 285] on link "Przedwojenny gobelin,kilim,kalaga,Birma w ramie 400,00 zł" at bounding box center [341, 341] width 117 height 196
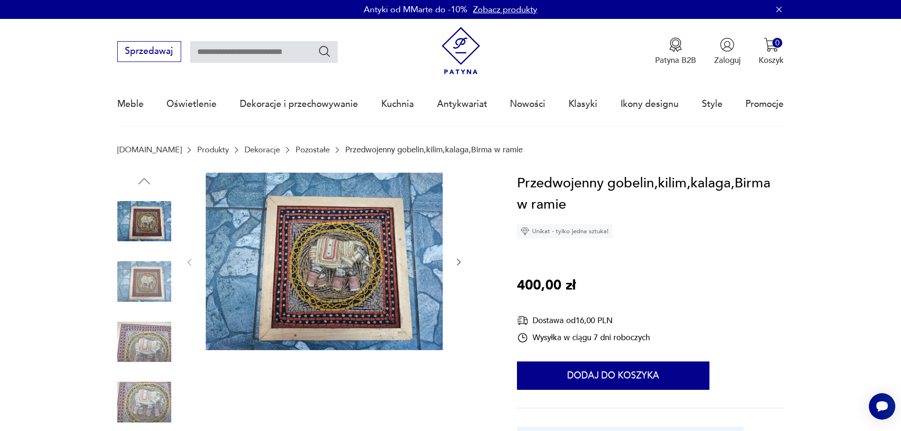
click at [460, 260] on icon "button" at bounding box center [458, 261] width 9 height 9
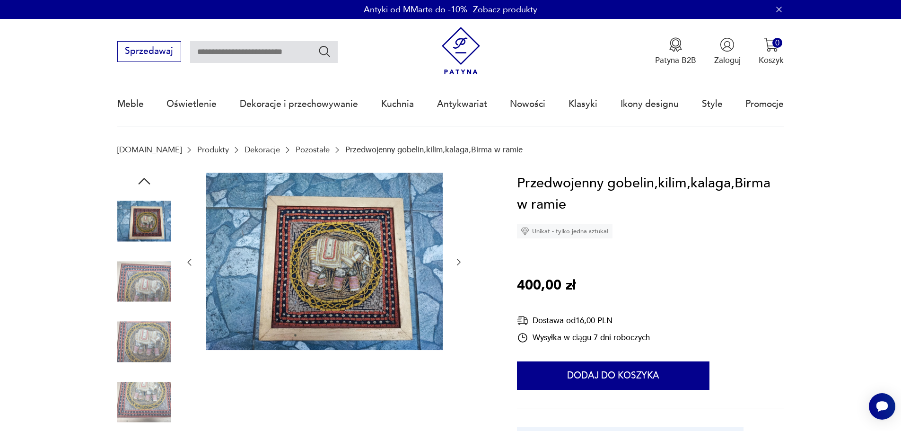
click at [460, 260] on icon "button" at bounding box center [458, 261] width 9 height 9
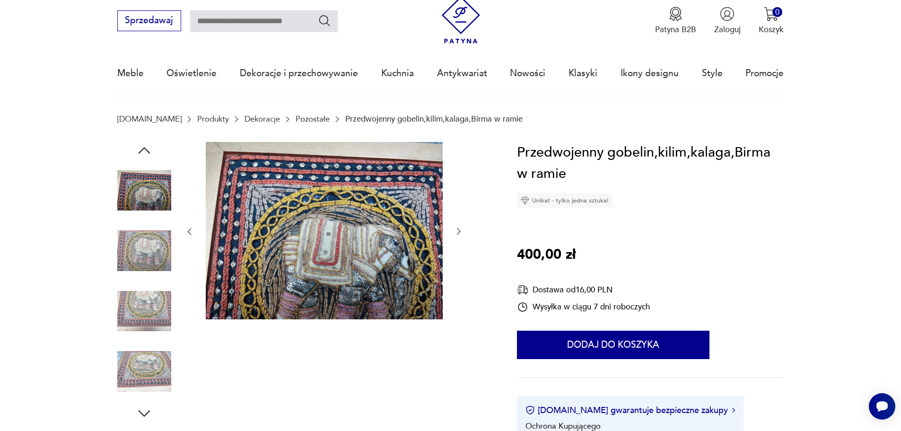
scroll to position [47, 0]
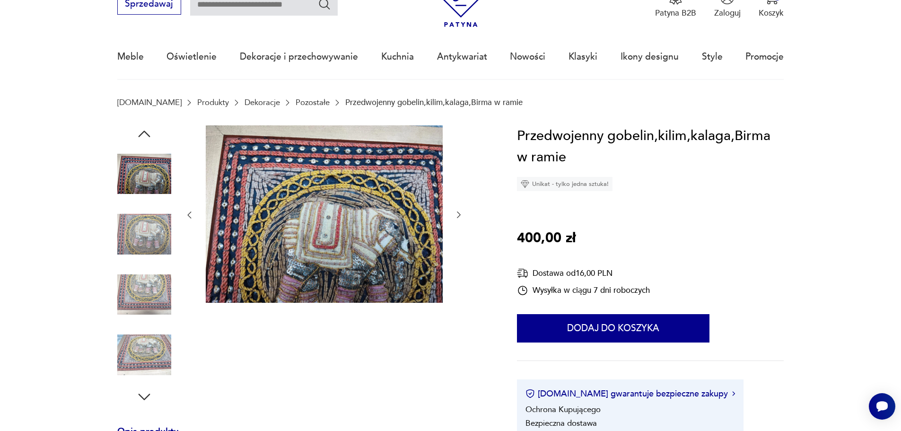
click at [458, 212] on icon "button" at bounding box center [459, 215] width 4 height 7
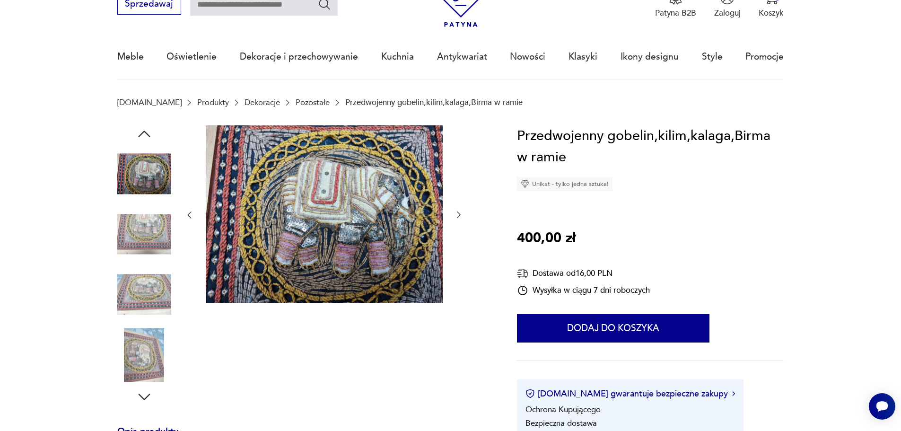
click at [458, 212] on icon "button" at bounding box center [459, 215] width 4 height 7
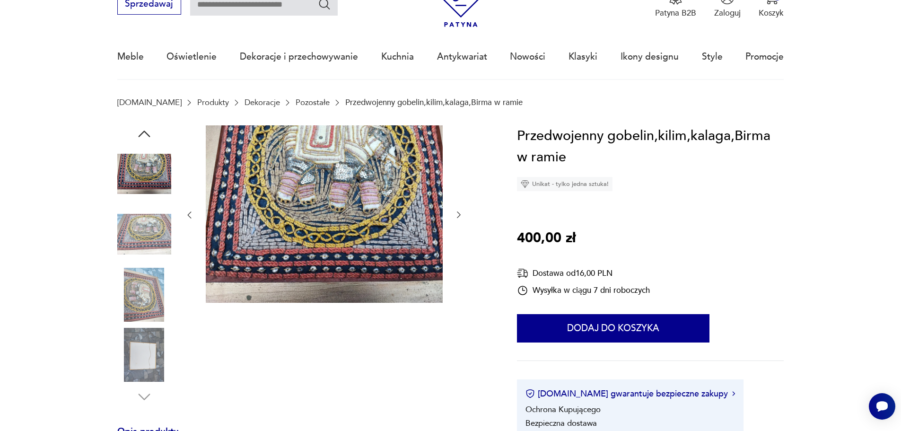
click at [458, 212] on icon "button" at bounding box center [459, 215] width 4 height 7
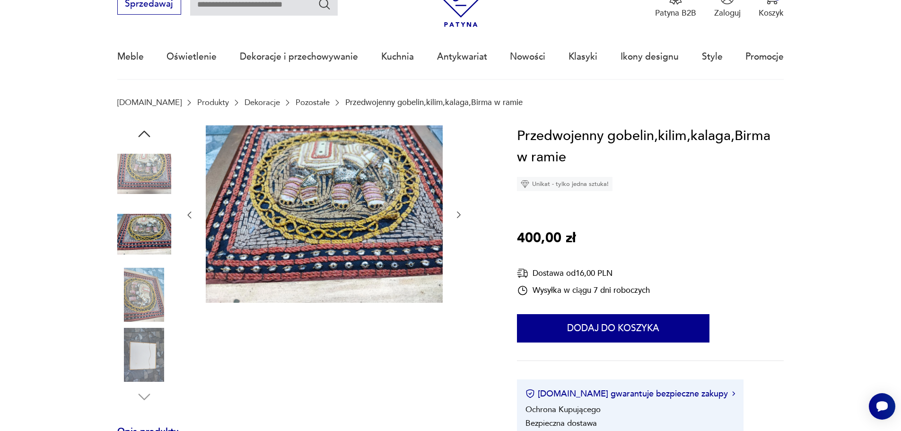
click at [458, 212] on icon "button" at bounding box center [459, 215] width 4 height 7
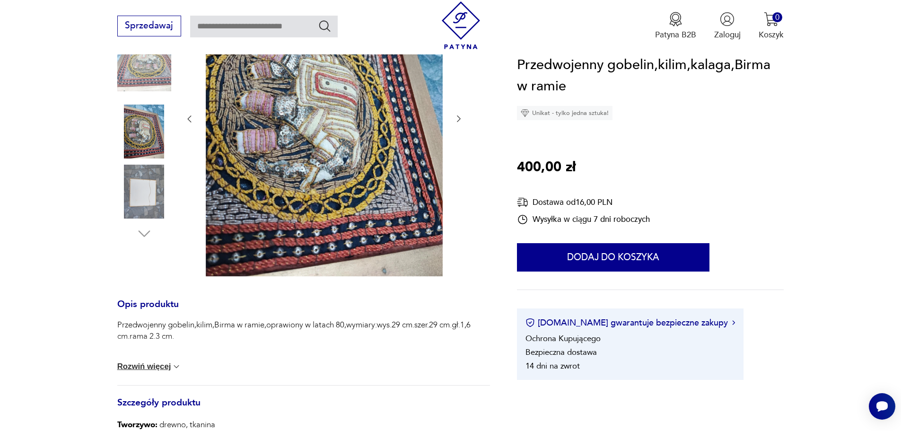
scroll to position [237, 0]
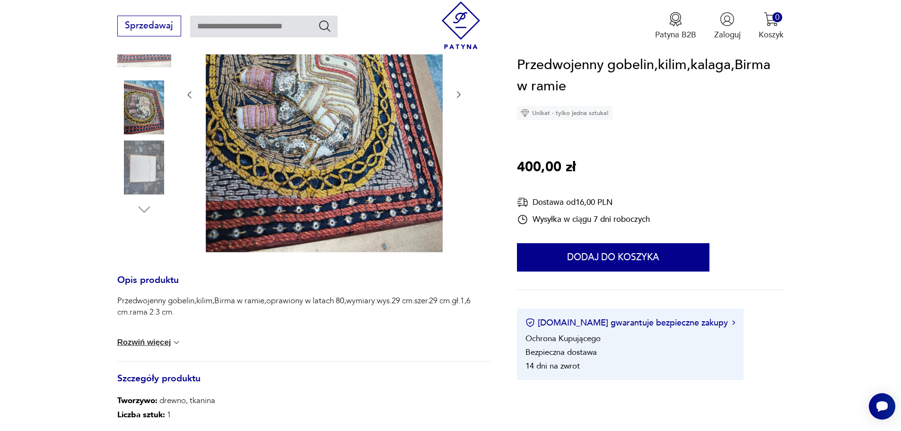
click at [159, 347] on button "Rozwiń więcej" at bounding box center [149, 342] width 64 height 9
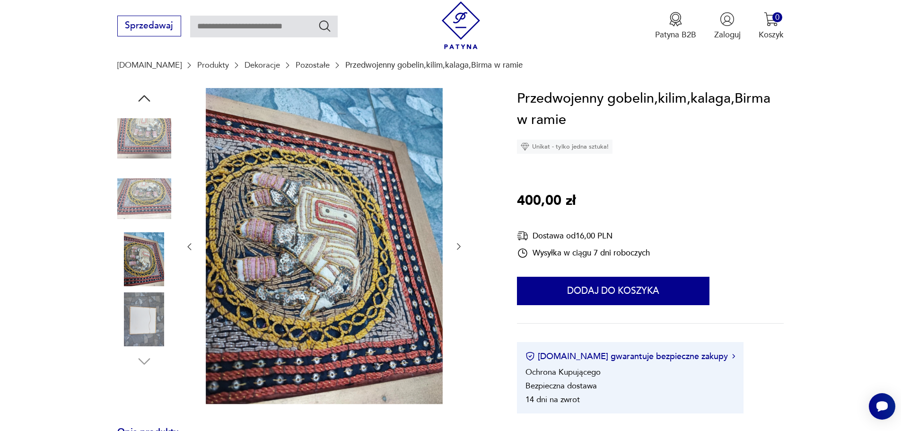
scroll to position [47, 0]
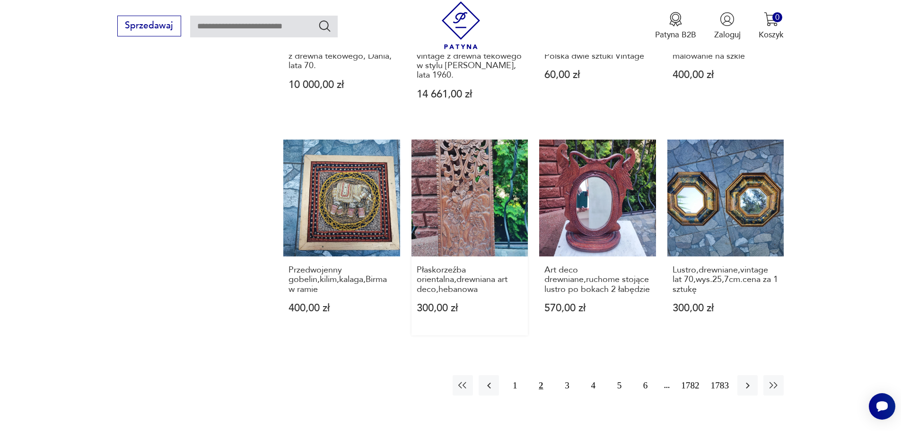
scroll to position [855, 0]
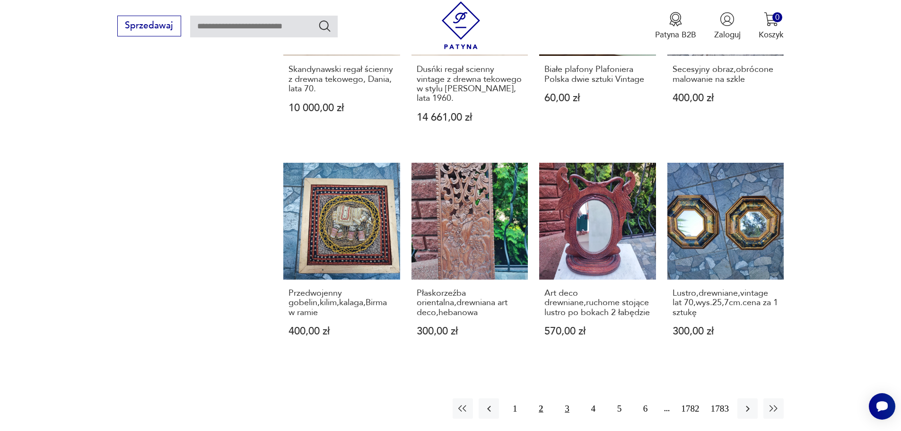
click at [567, 401] on button "3" at bounding box center [567, 408] width 20 height 20
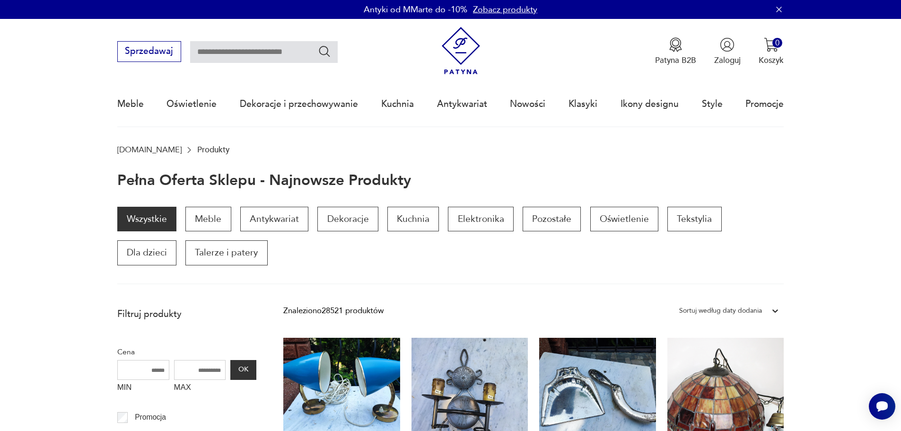
click at [228, 52] on input "text" at bounding box center [264, 52] width 148 height 22
type input "*****"
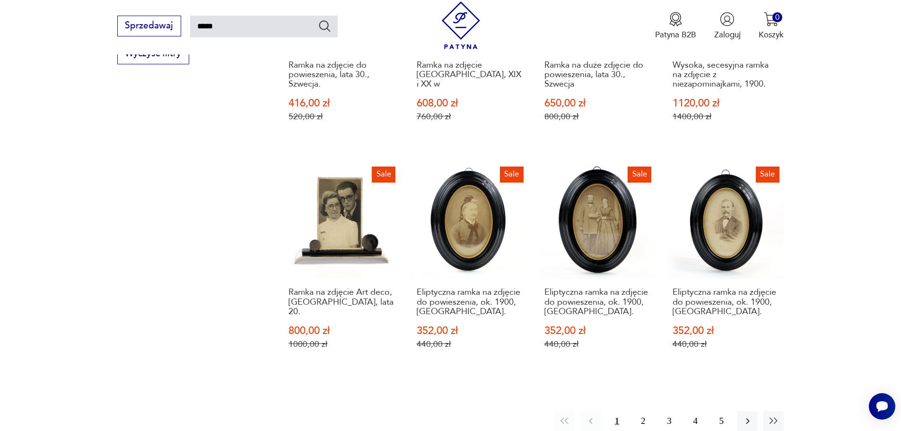
scroll to position [764, 0]
